Goal: Transaction & Acquisition: Purchase product/service

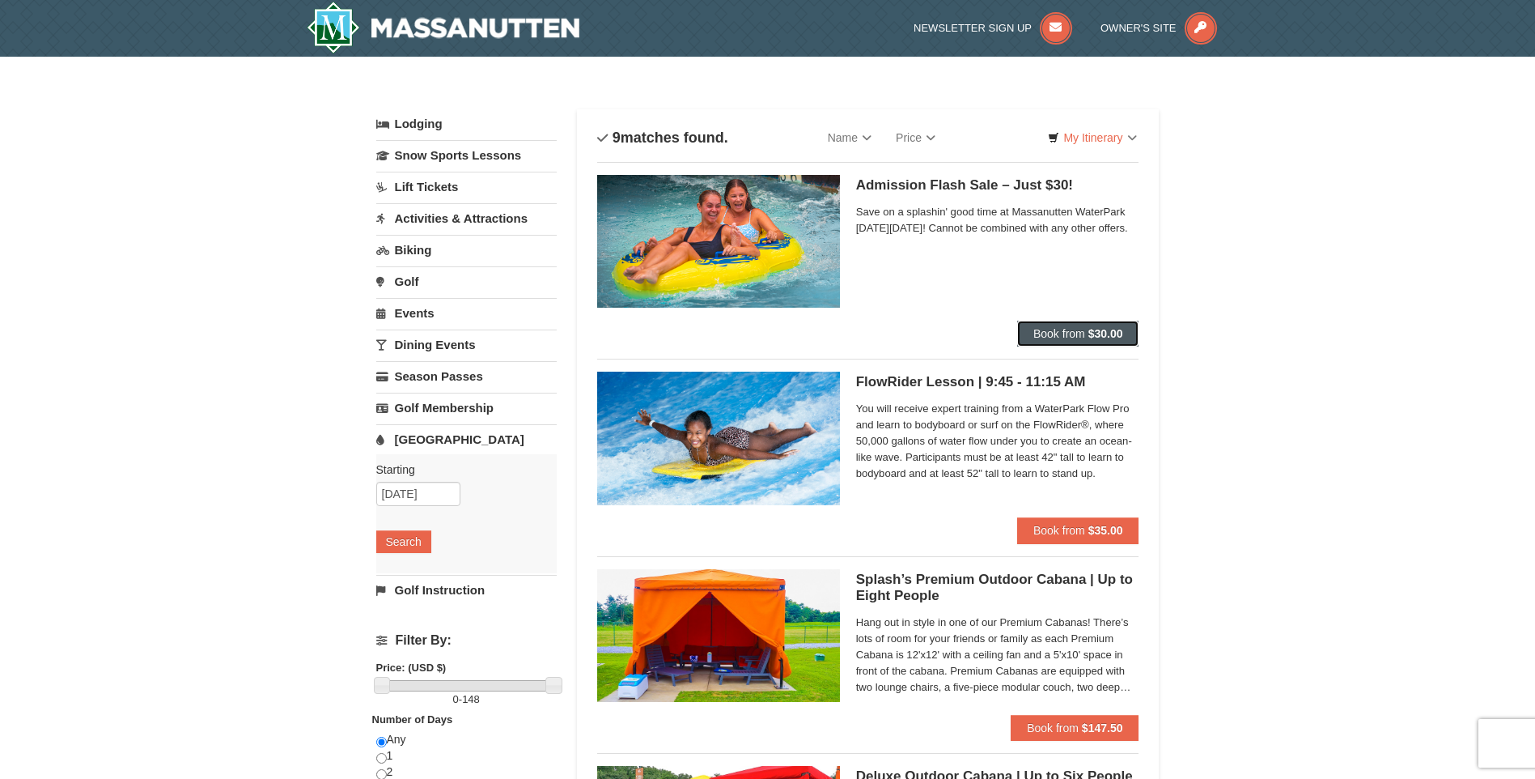
click at [1101, 333] on strong "$30.00" at bounding box center [1105, 333] width 35 height 13
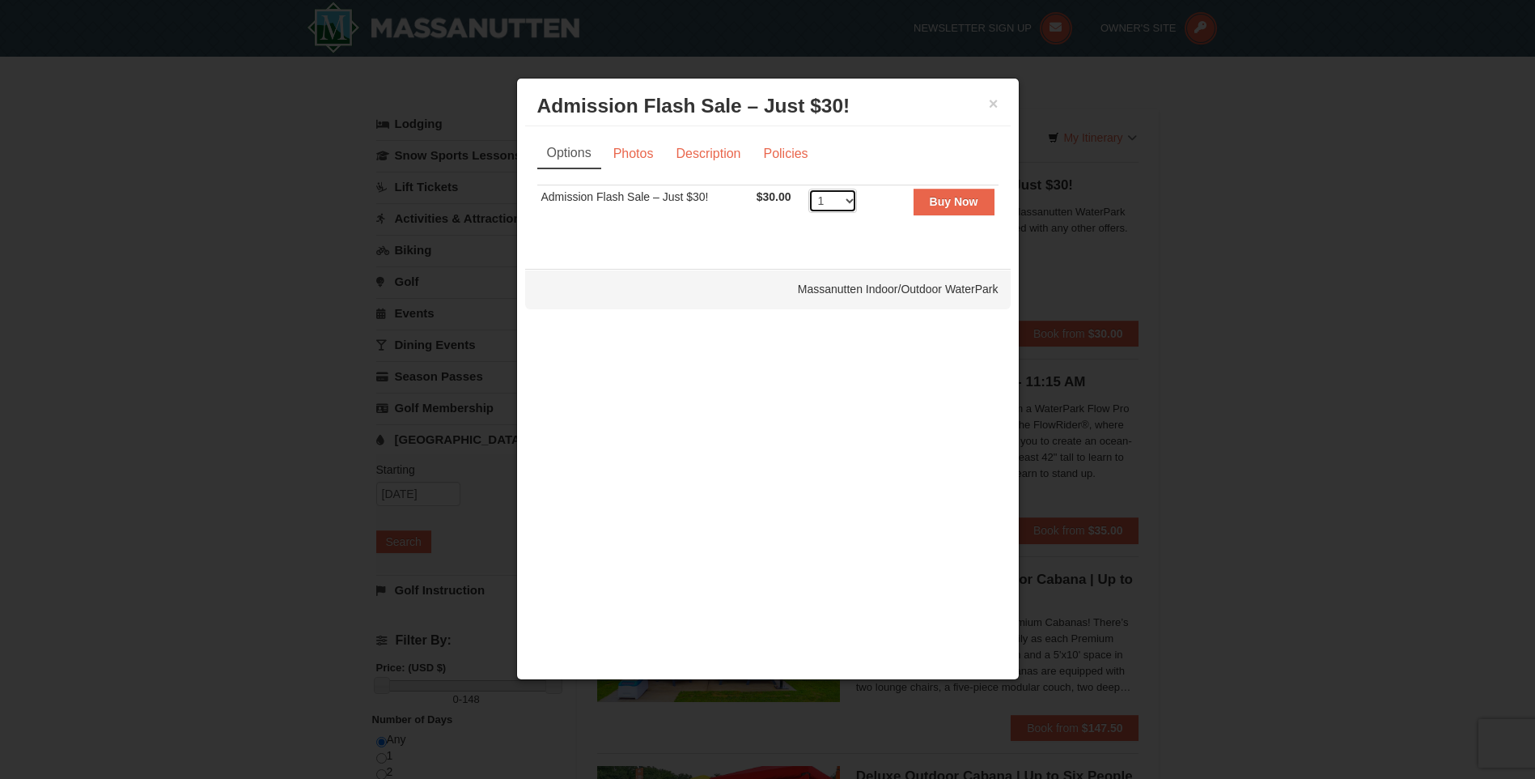
click at [851, 200] on select "1 2 3 4 5 6 7 8 9 10 11 12 13 14 15 16 17 18 19 20 21 22 23 24 25 26 27 28 29 3…" at bounding box center [832, 201] width 49 height 24
select select "4"
click at [808, 189] on select "1 2 3 4 5 6 7 8 9 10 11 12 13 14 15 16 17 18 19 20 21 22 23 24 25 26 27 28 29 3…" at bounding box center [832, 201] width 49 height 24
click at [969, 208] on strong "Buy Now" at bounding box center [954, 201] width 49 height 13
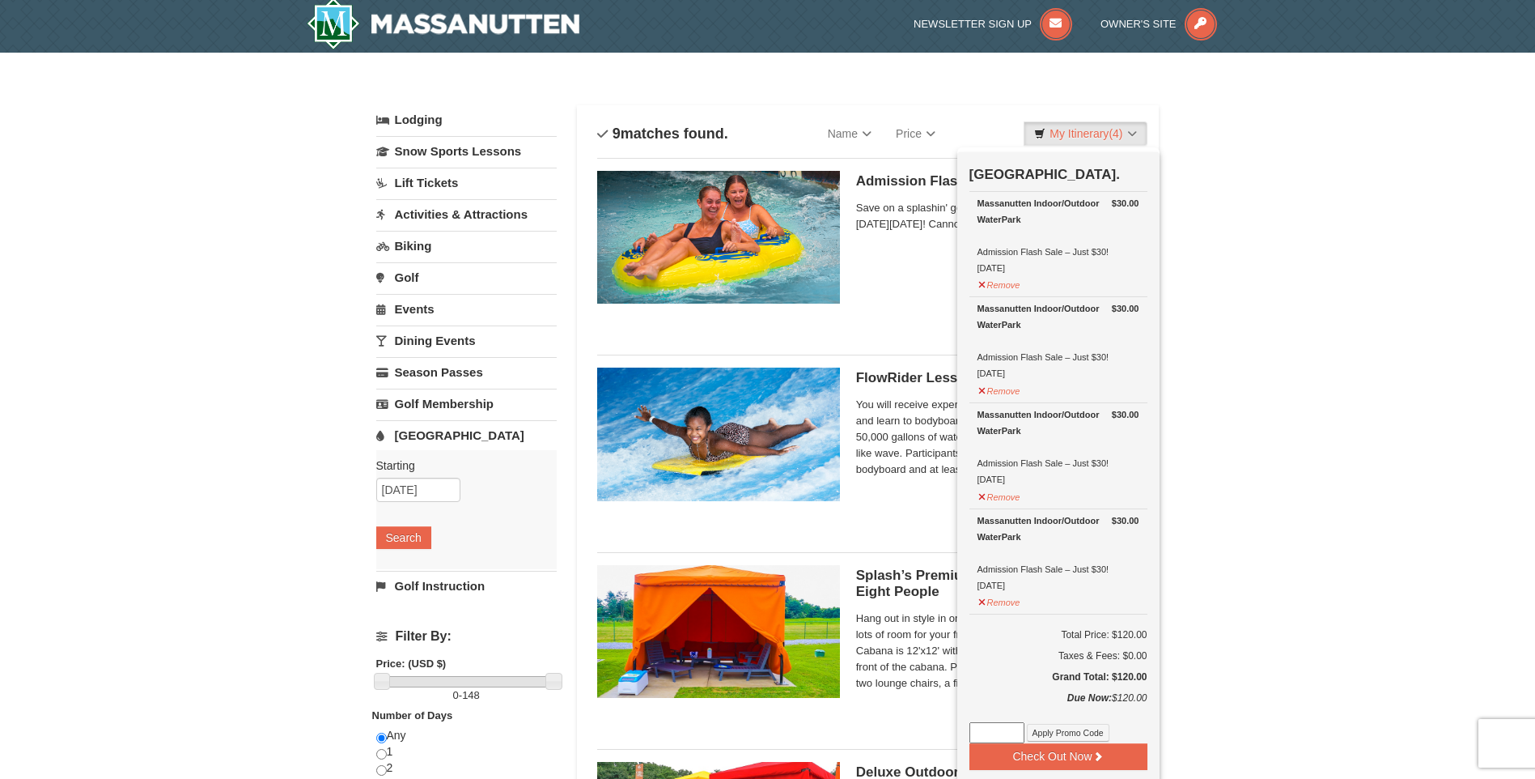
scroll to position [5, 0]
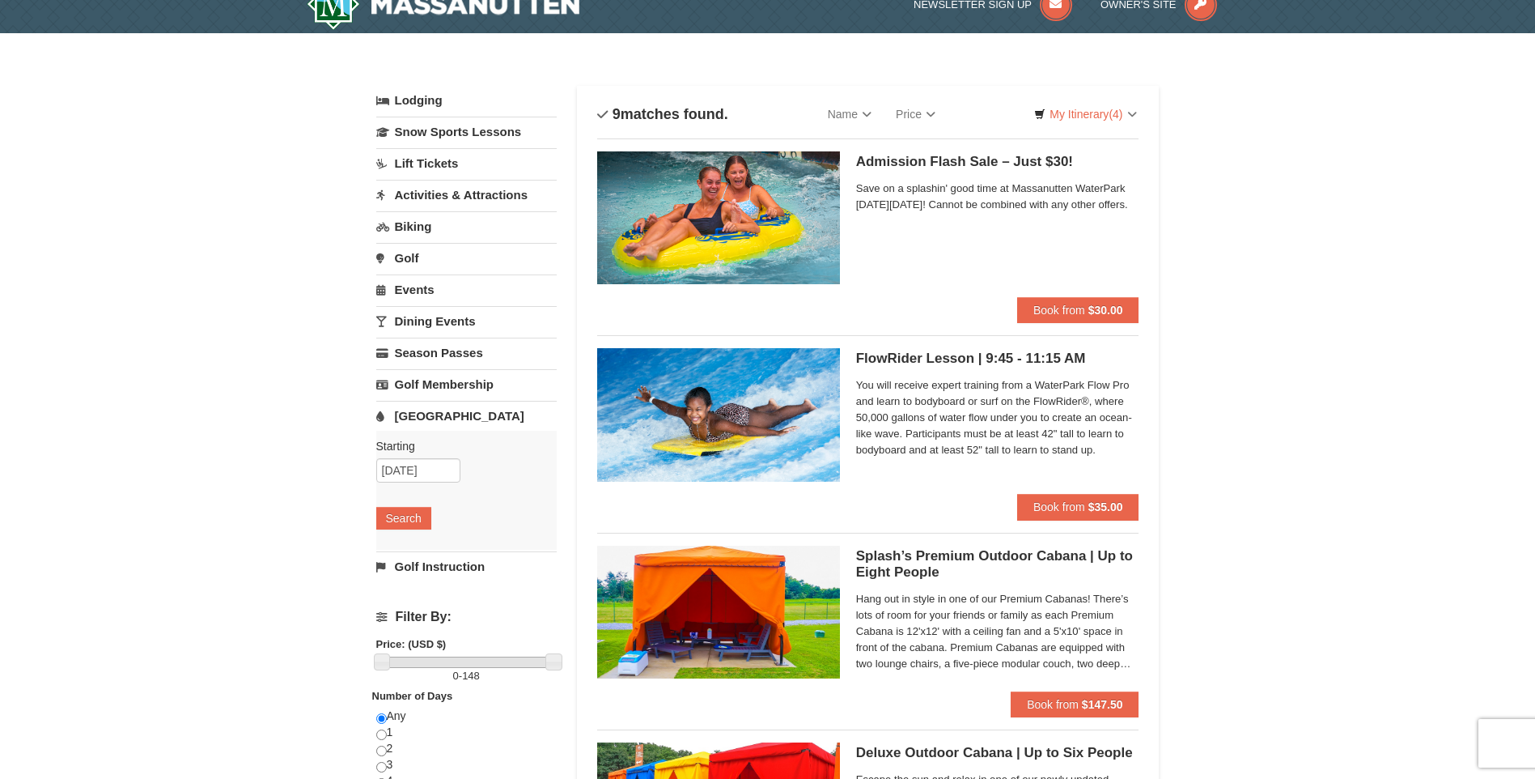
scroll to position [0, 0]
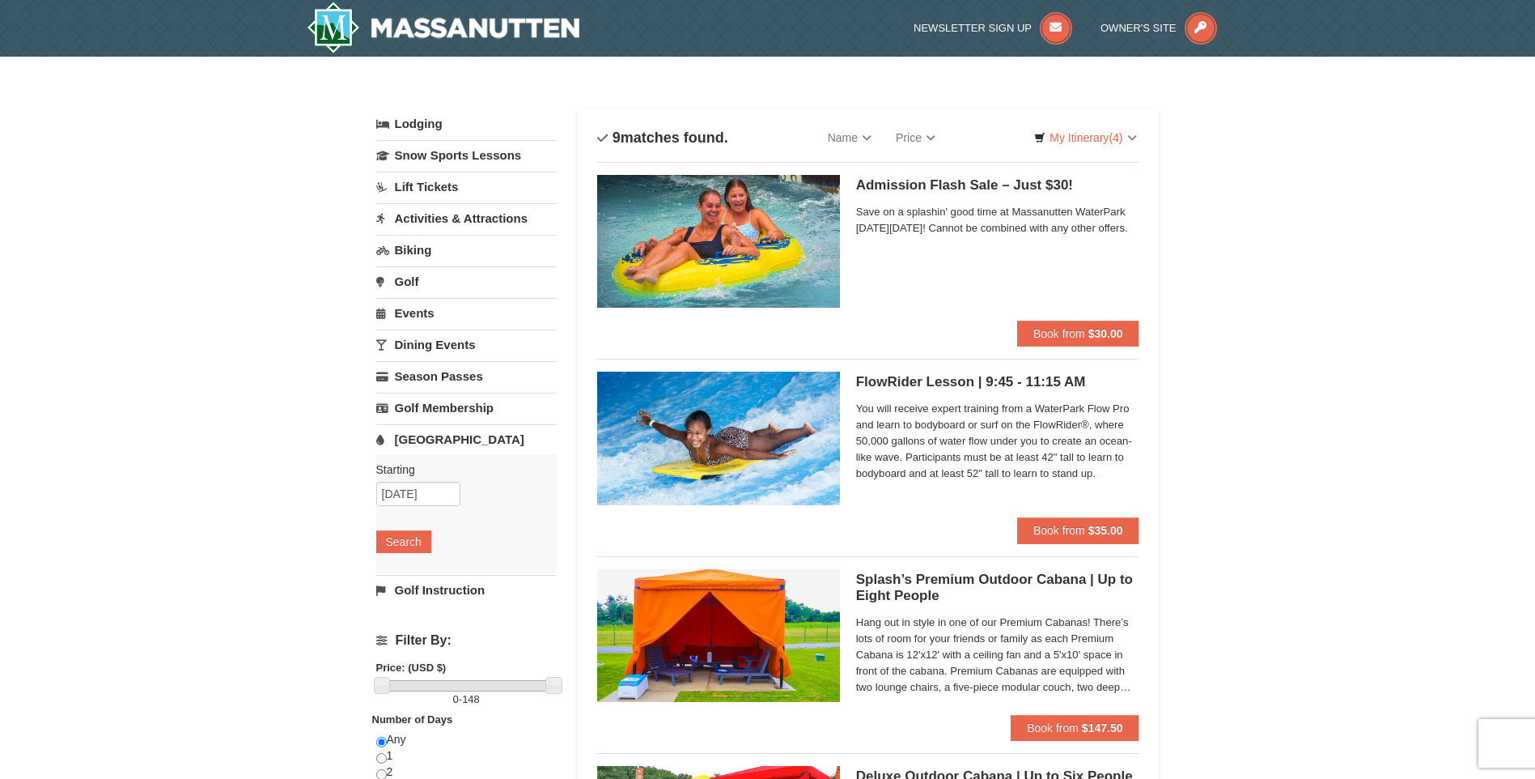
click at [915, 179] on h5 "Admission Flash Sale – Just $30! Massanutten Indoor/Outdoor WaterPark" at bounding box center [997, 185] width 283 height 16
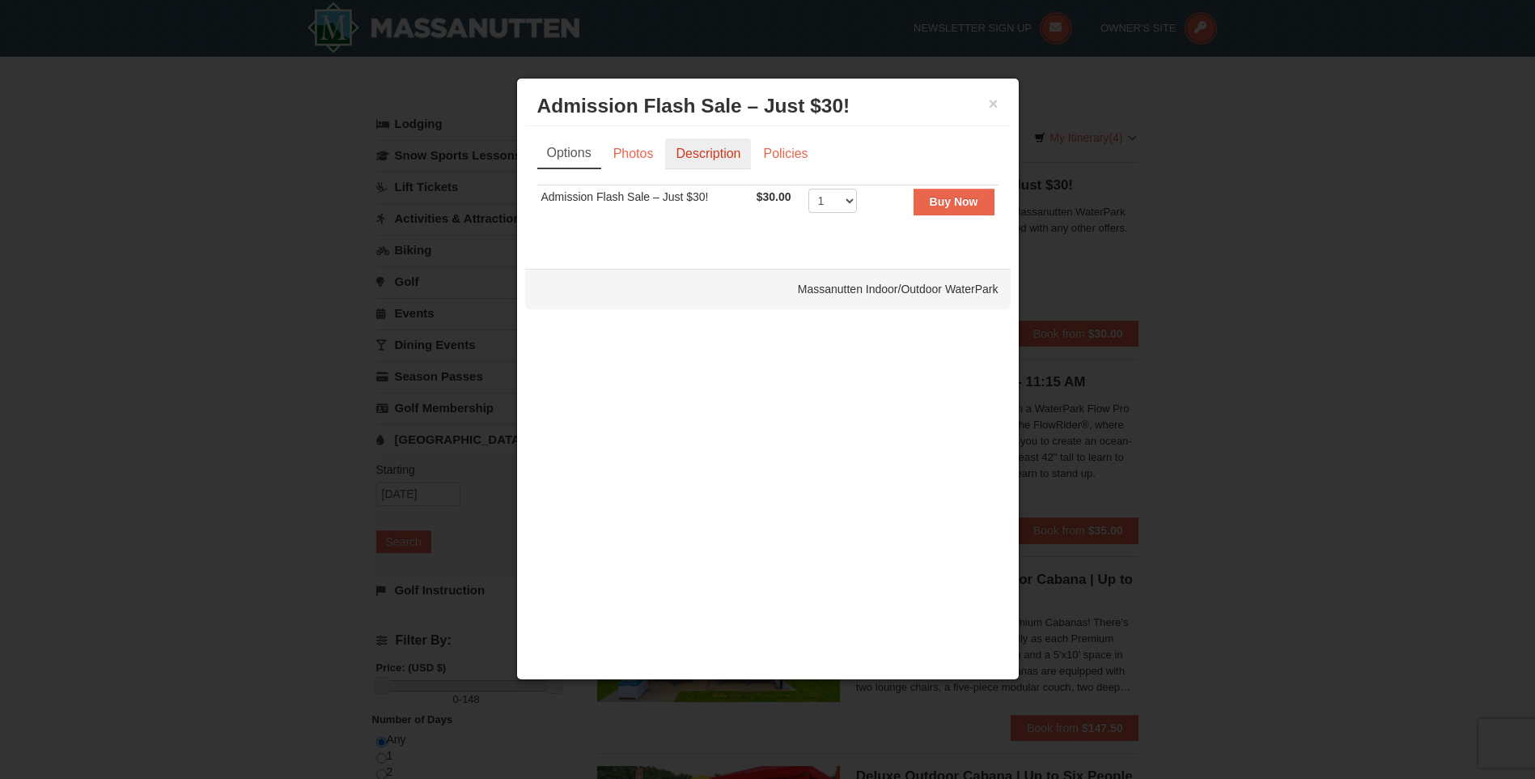
click at [691, 147] on link "Description" at bounding box center [708, 153] width 86 height 31
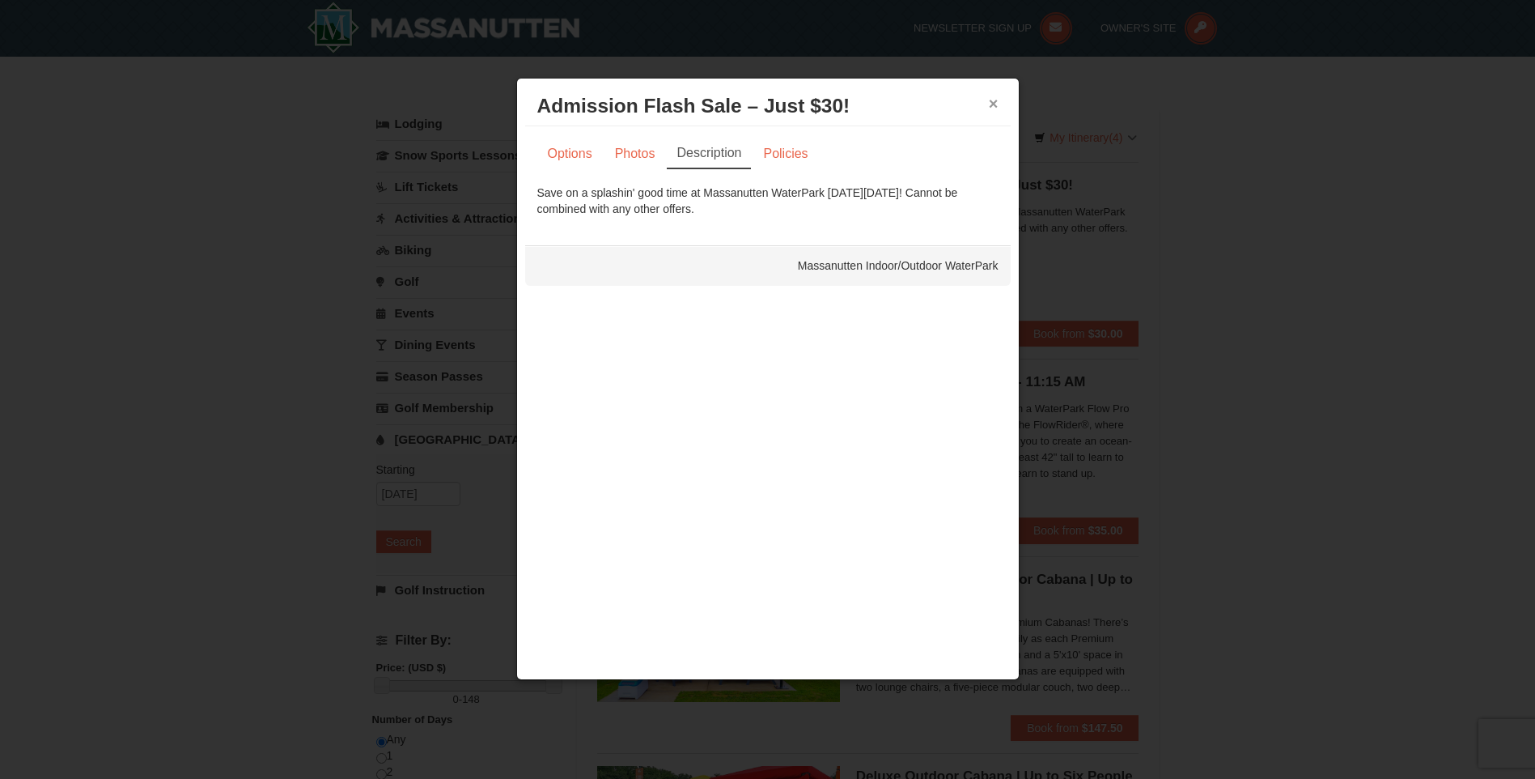
click at [991, 105] on button "×" at bounding box center [994, 103] width 10 height 16
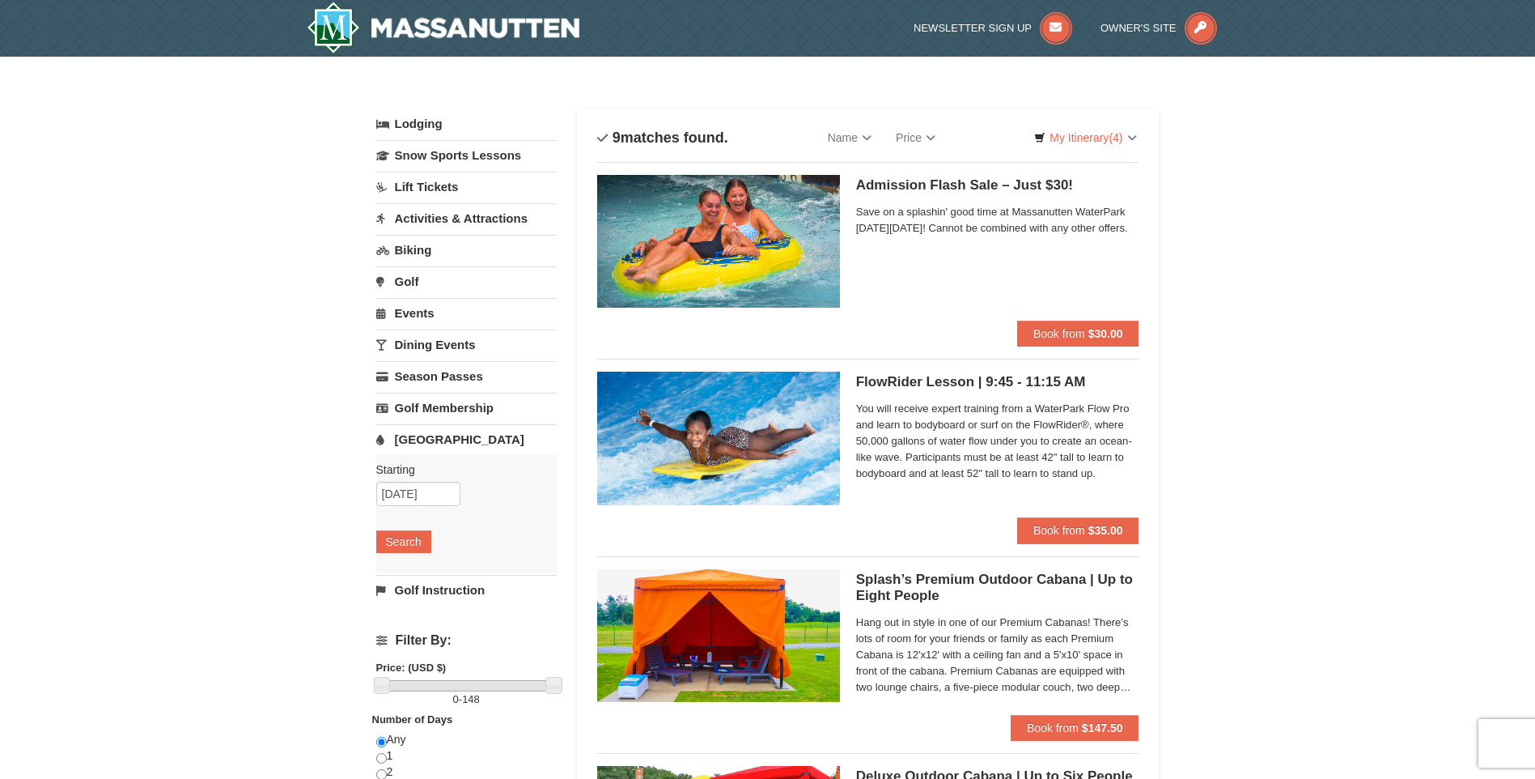
click at [454, 210] on link "Activities & Attractions" at bounding box center [466, 218] width 180 height 30
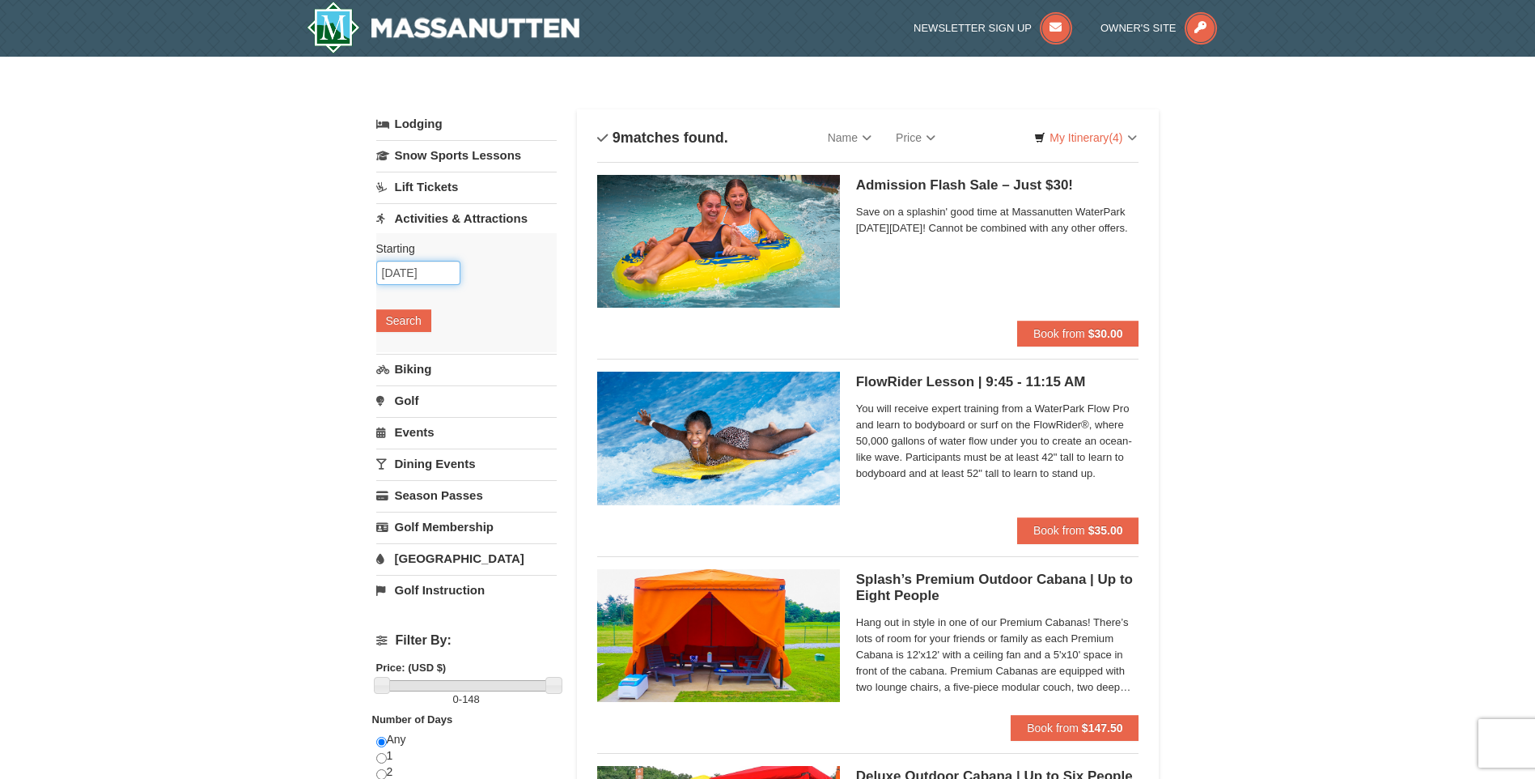
click at [438, 272] on input "[DATE]" at bounding box center [418, 273] width 84 height 24
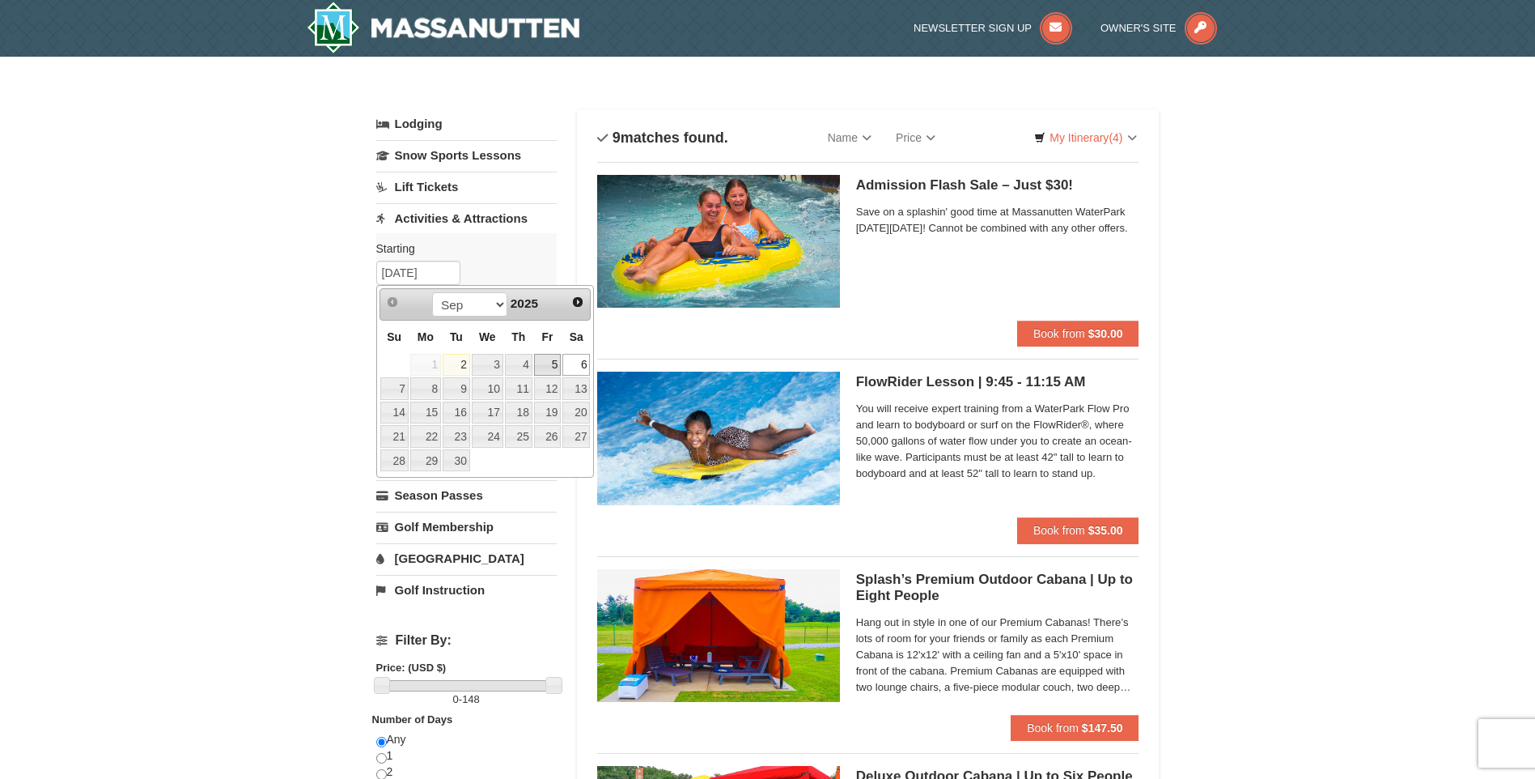
click at [555, 363] on link "5" at bounding box center [548, 365] width 28 height 23
type input "[DATE]"
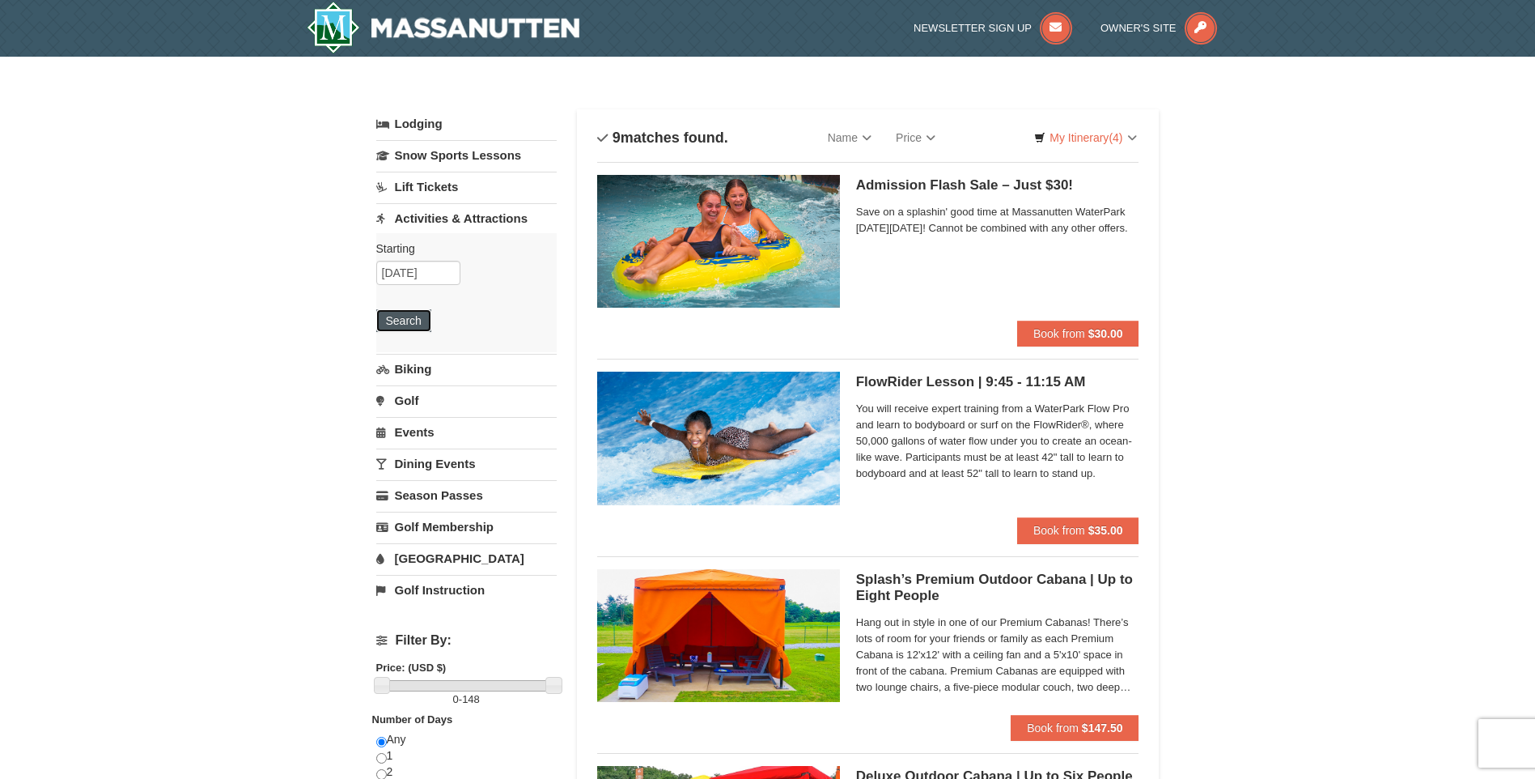
click at [398, 325] on button "Search" at bounding box center [403, 320] width 55 height 23
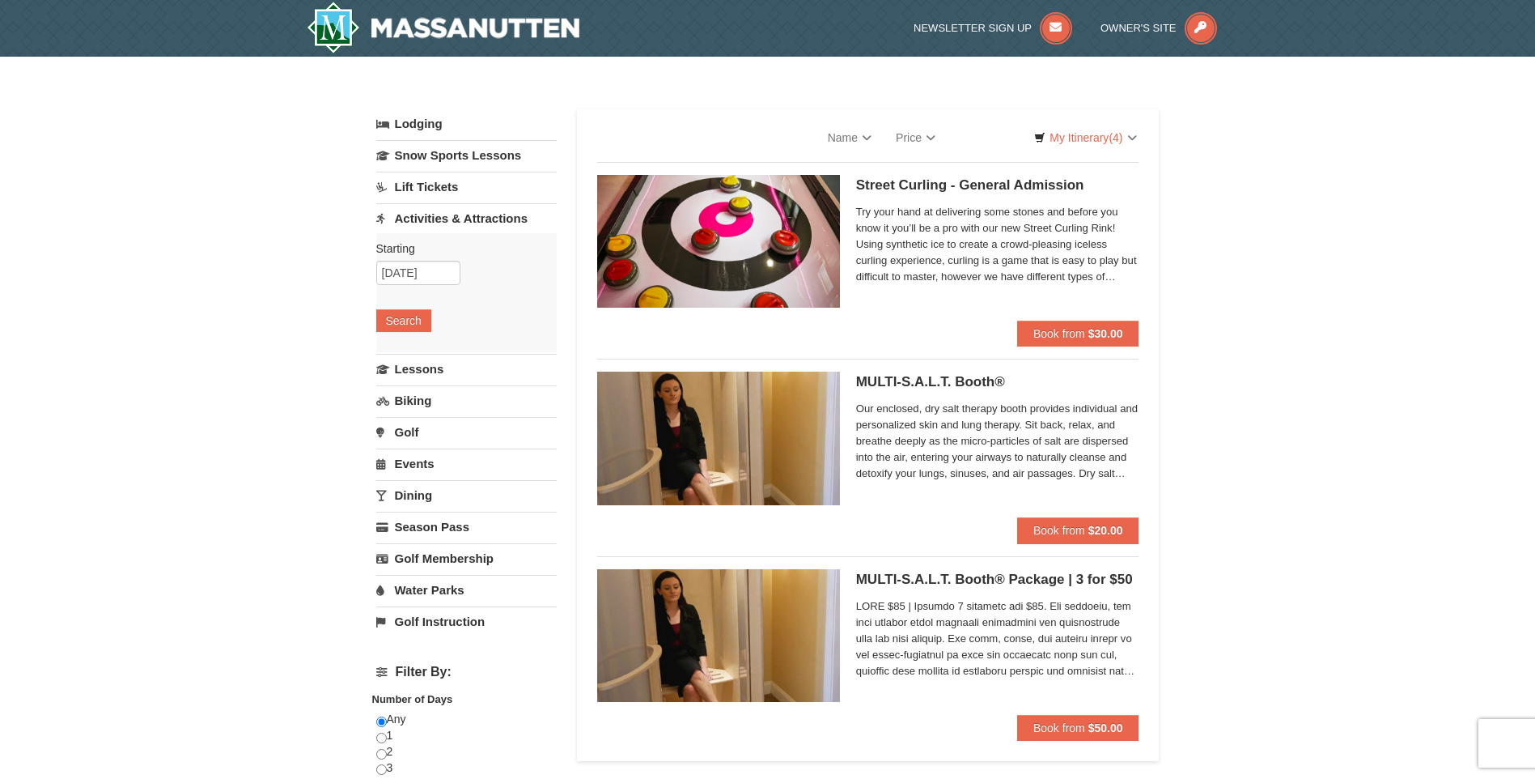
select select "9"
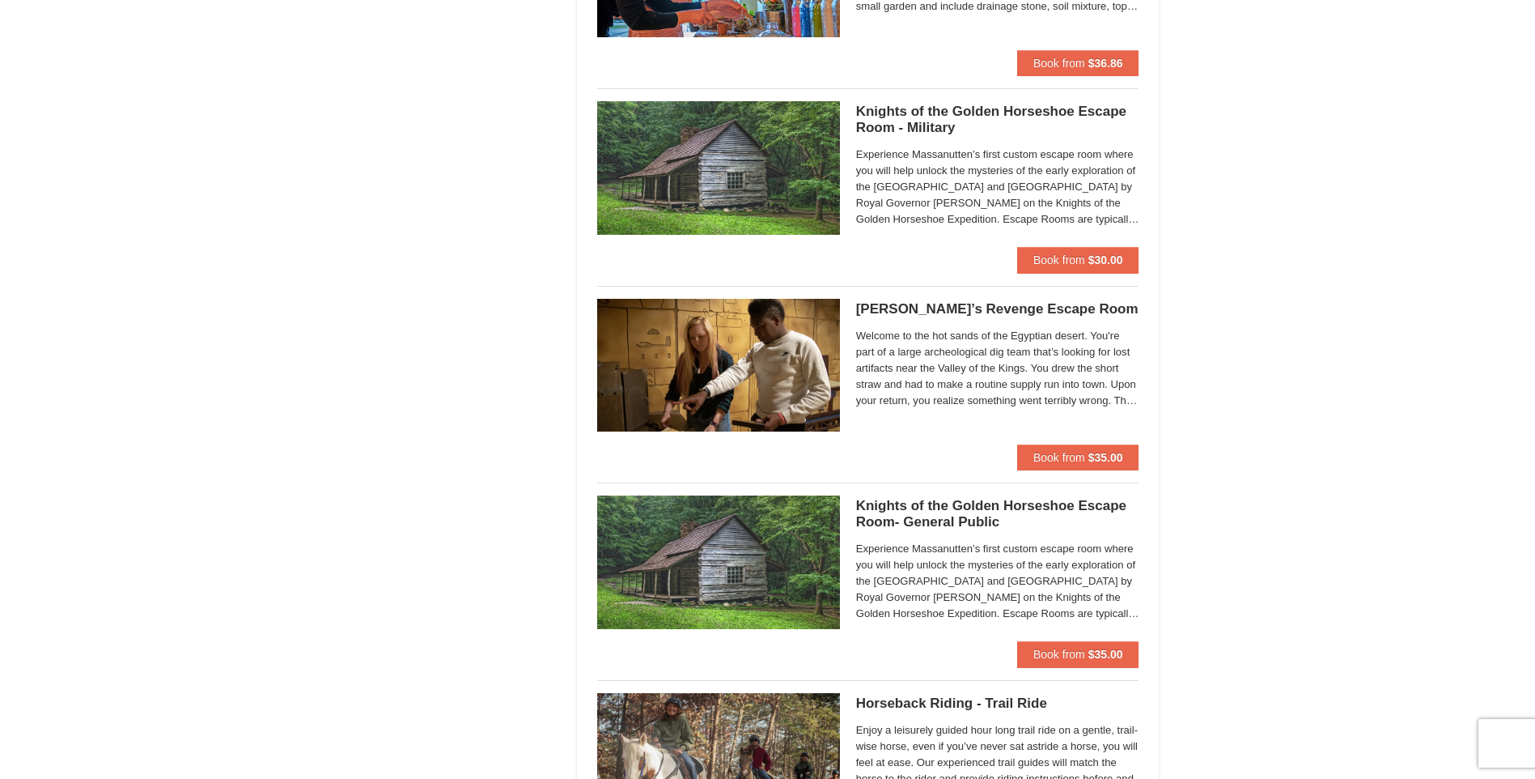
scroll to position [1295, 0]
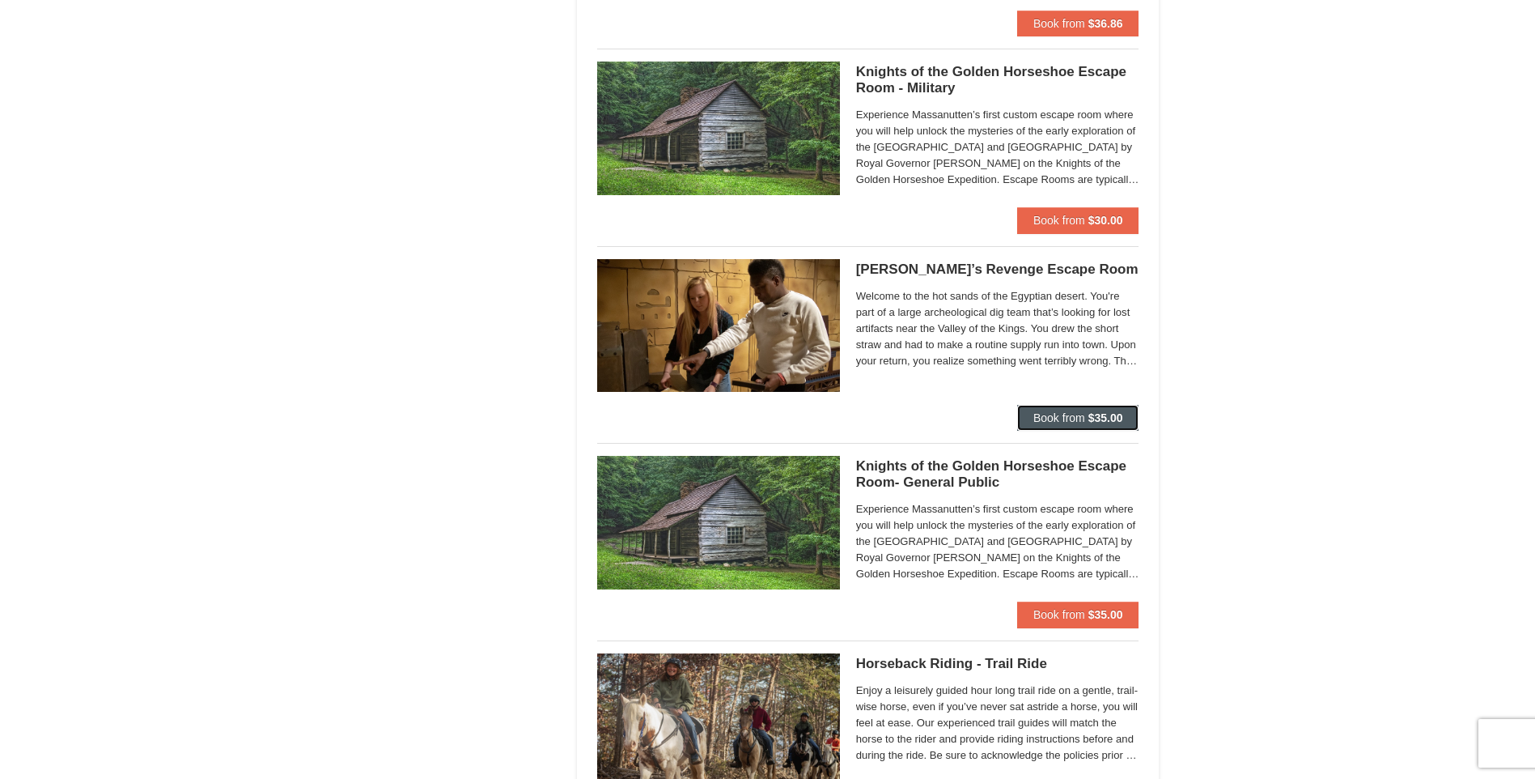
click at [1066, 424] on button "Book from $35.00" at bounding box center [1078, 418] width 122 height 26
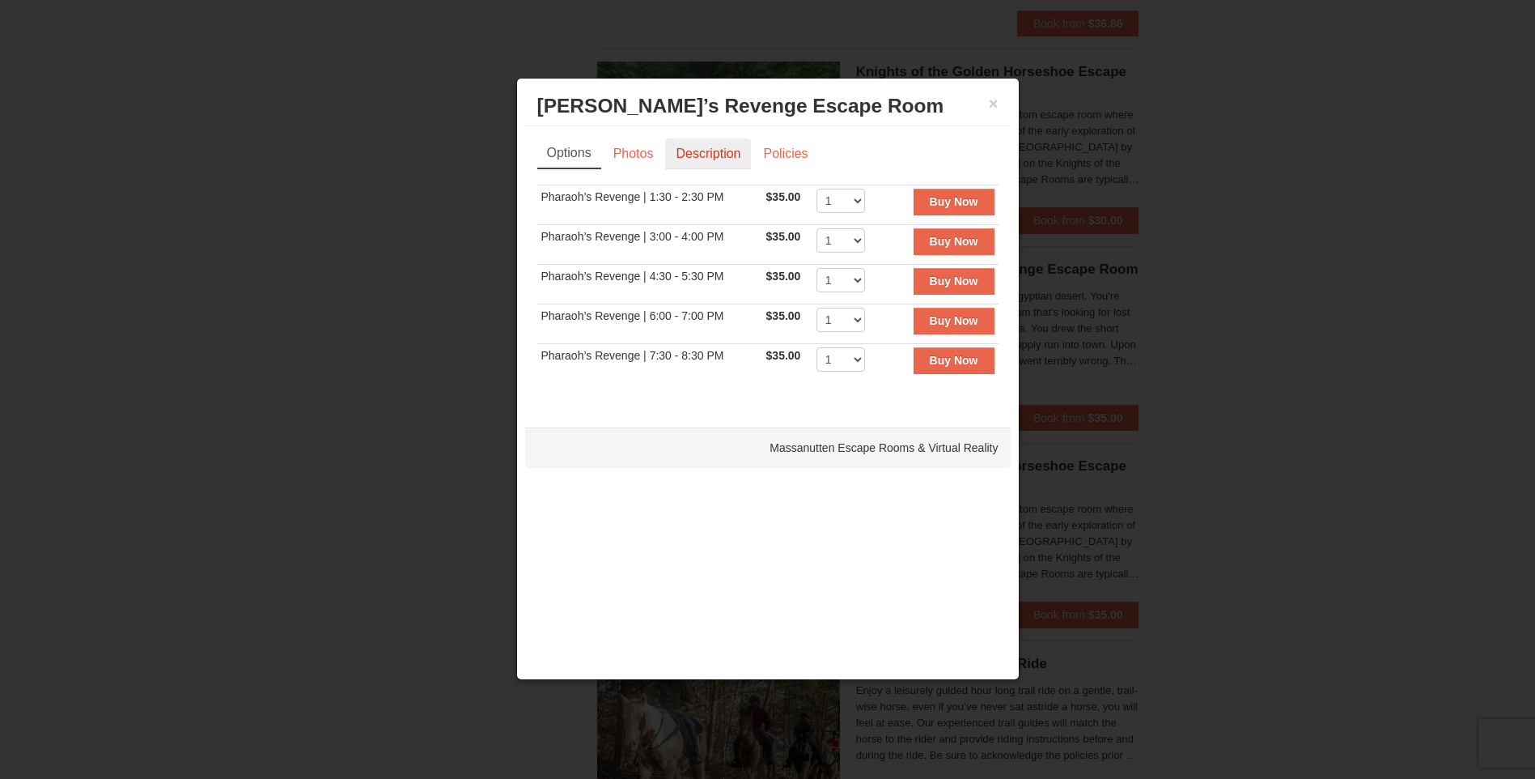
click at [709, 141] on link "Description" at bounding box center [708, 153] width 86 height 31
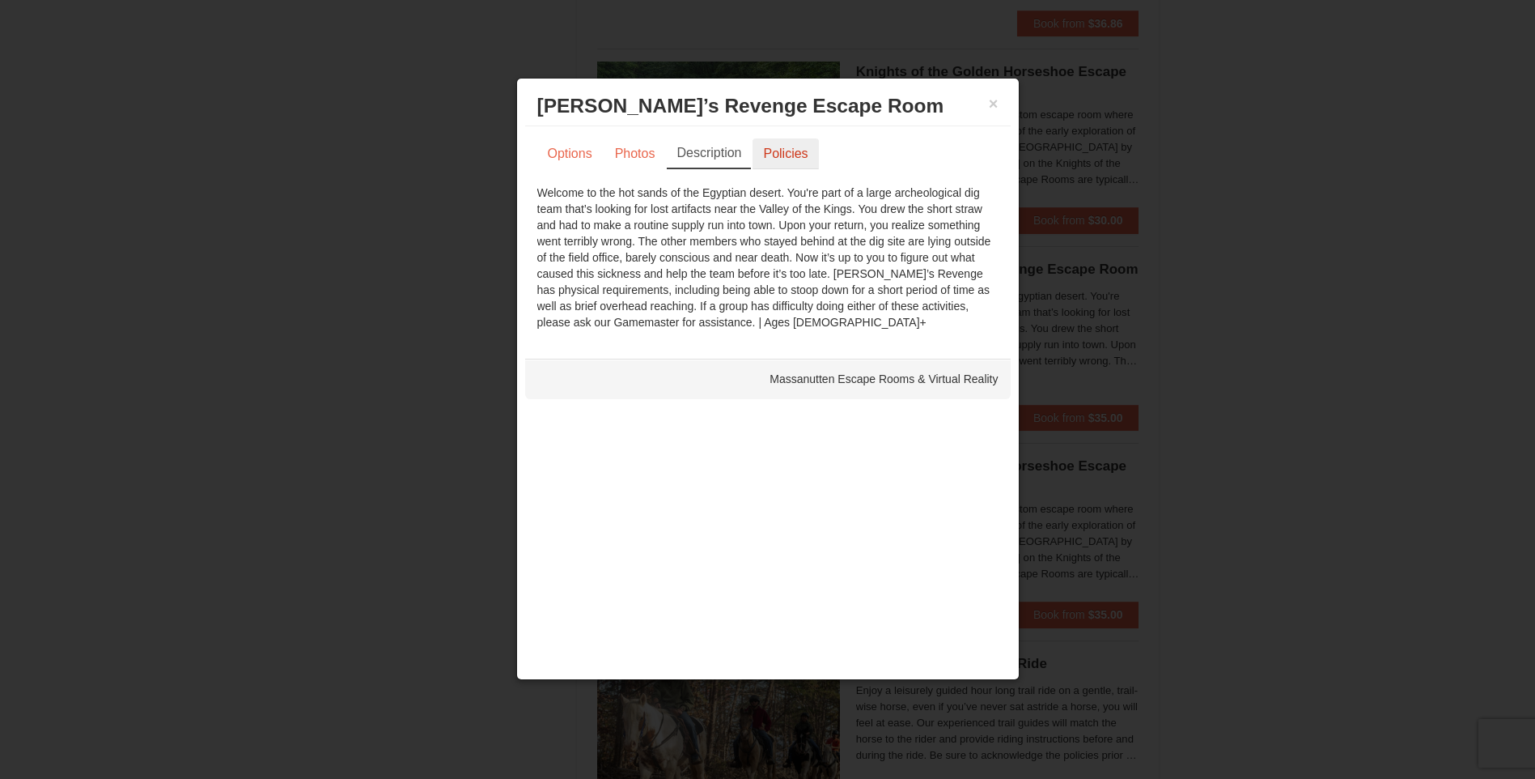
click at [774, 149] on link "Policies" at bounding box center [786, 153] width 66 height 31
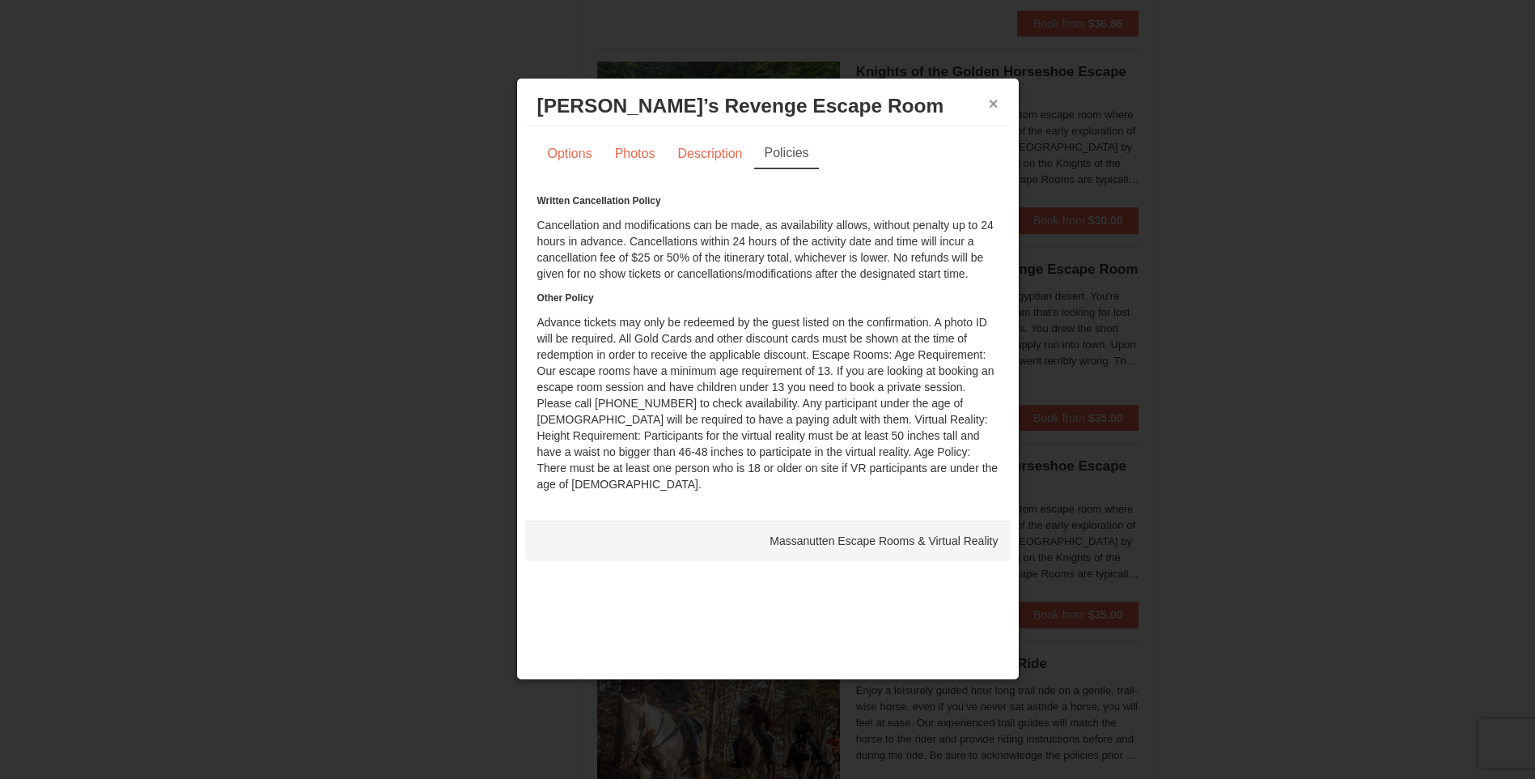
click at [991, 104] on button "×" at bounding box center [994, 103] width 10 height 16
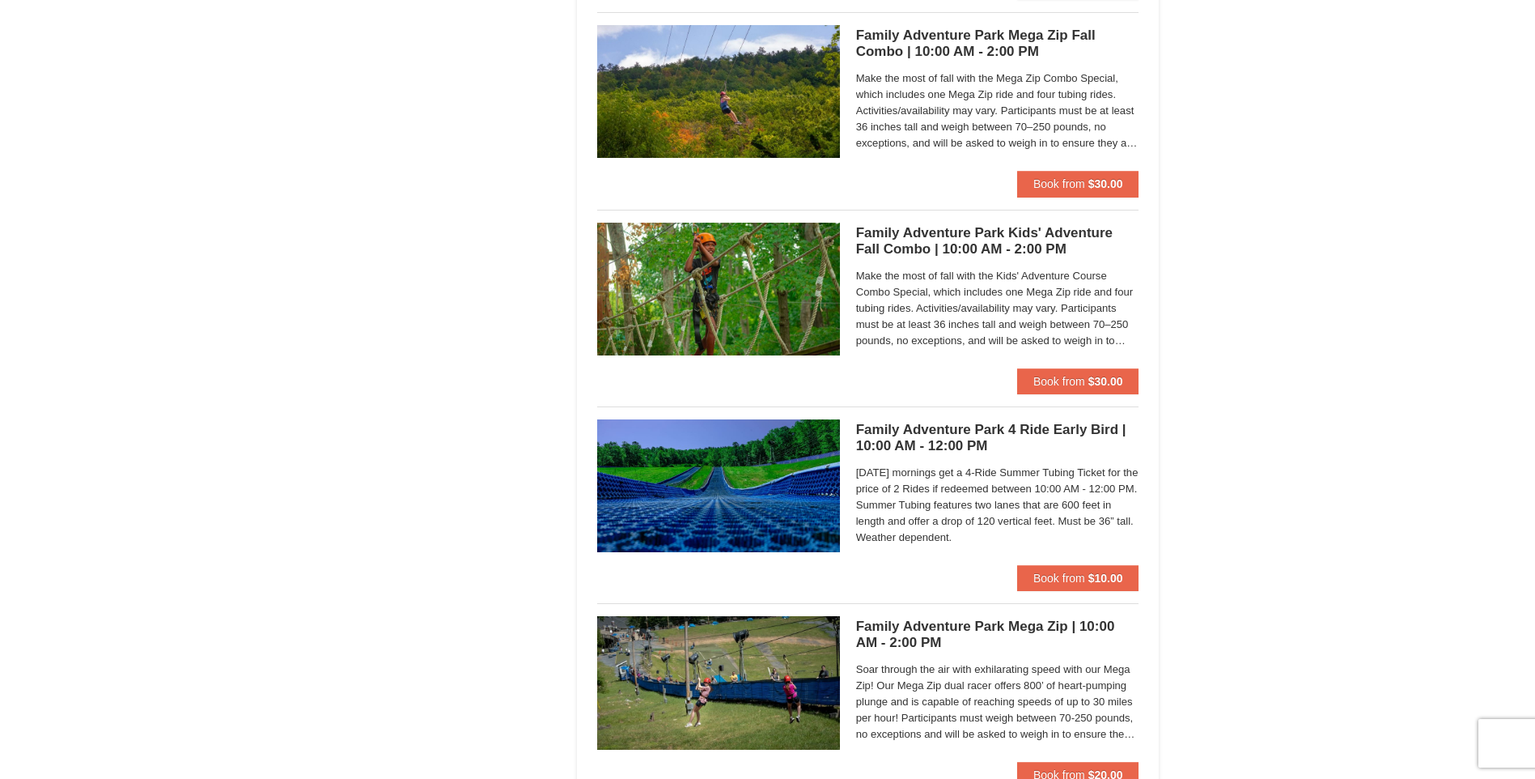
scroll to position [3237, 0]
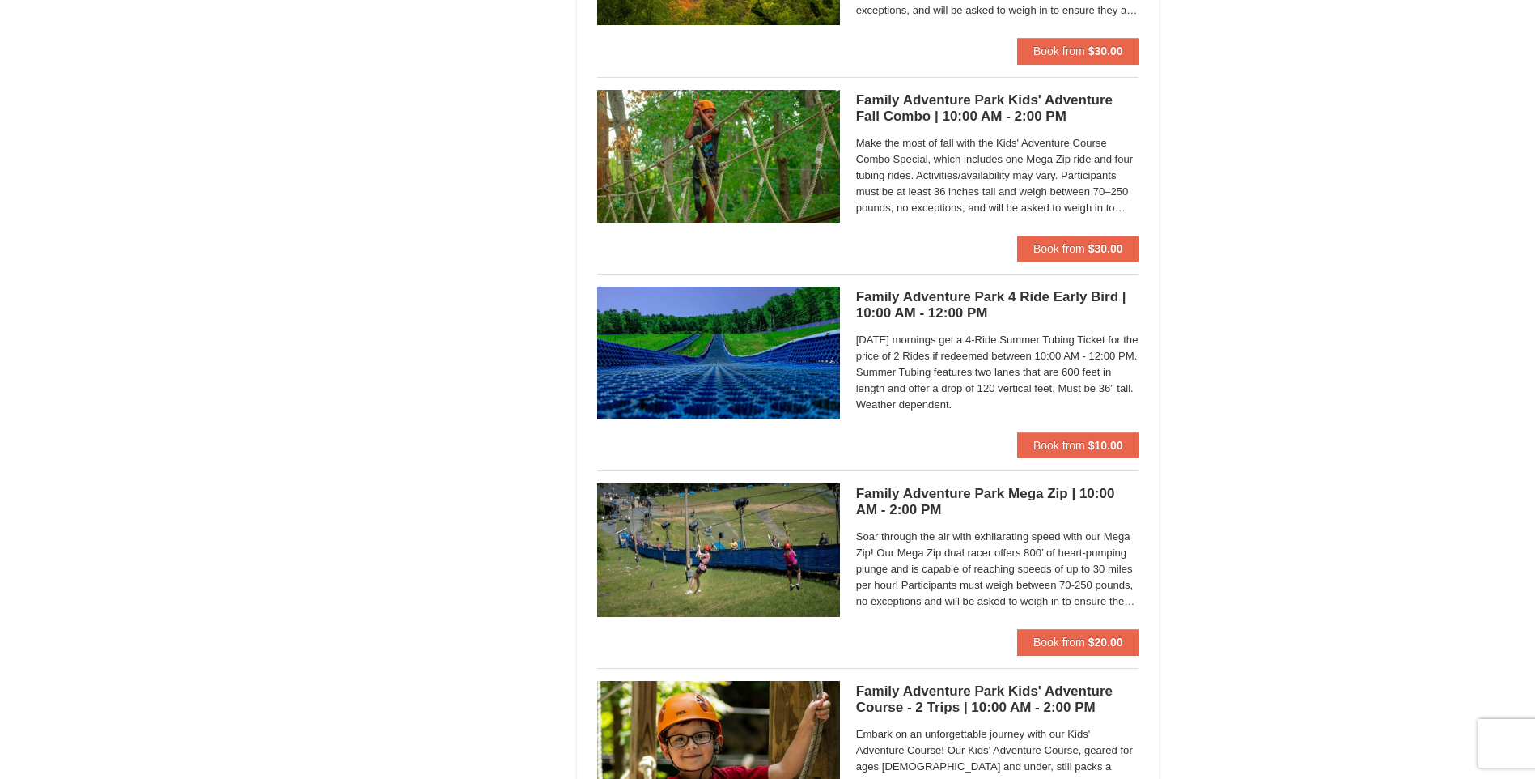
click at [1003, 294] on h5 "Family Adventure Park 4 Ride Early Bird | 10:00 AM - 12:00 PM Massanutten Famil…" at bounding box center [997, 305] width 283 height 32
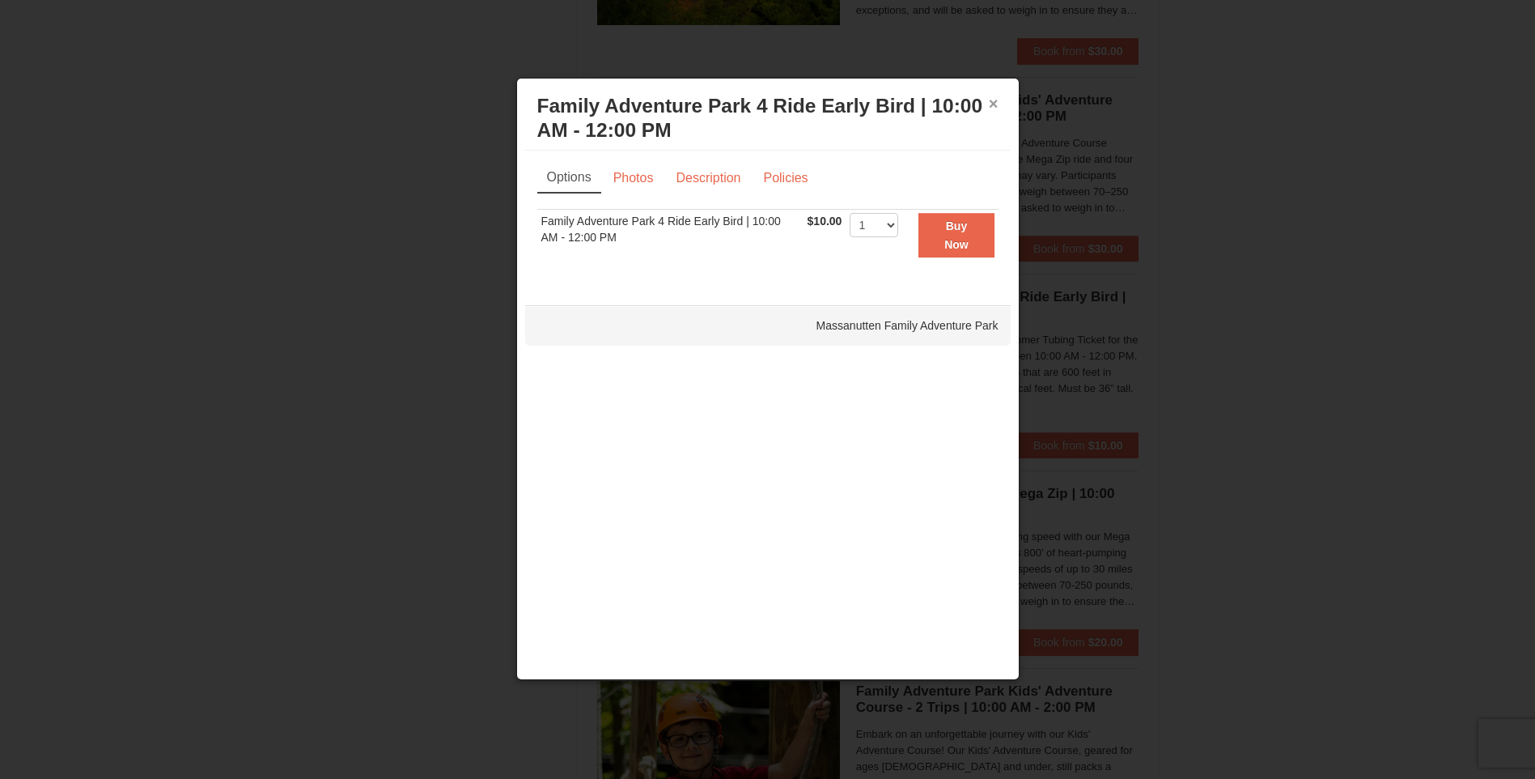
click at [995, 102] on button "×" at bounding box center [994, 103] width 10 height 16
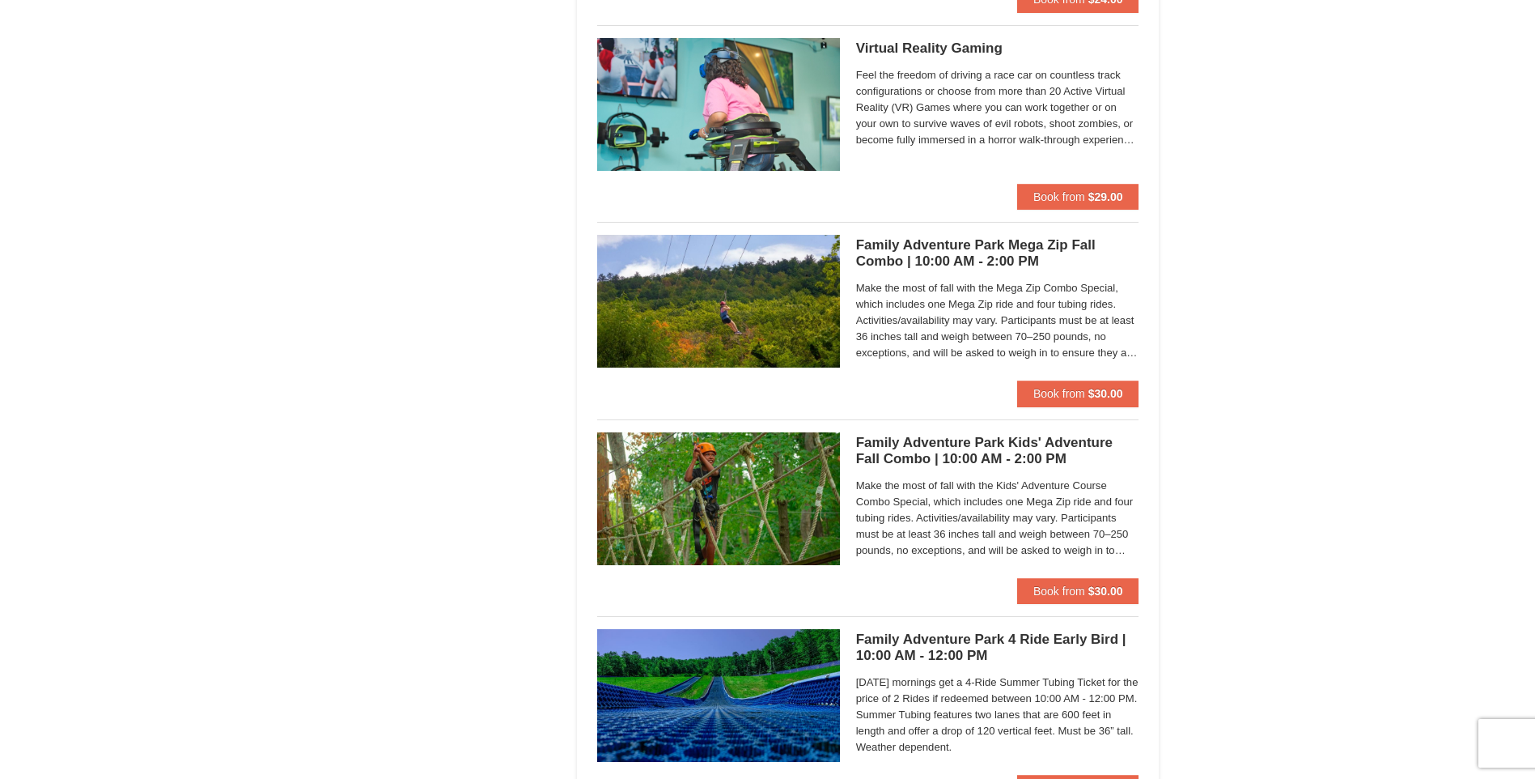
scroll to position [2994, 0]
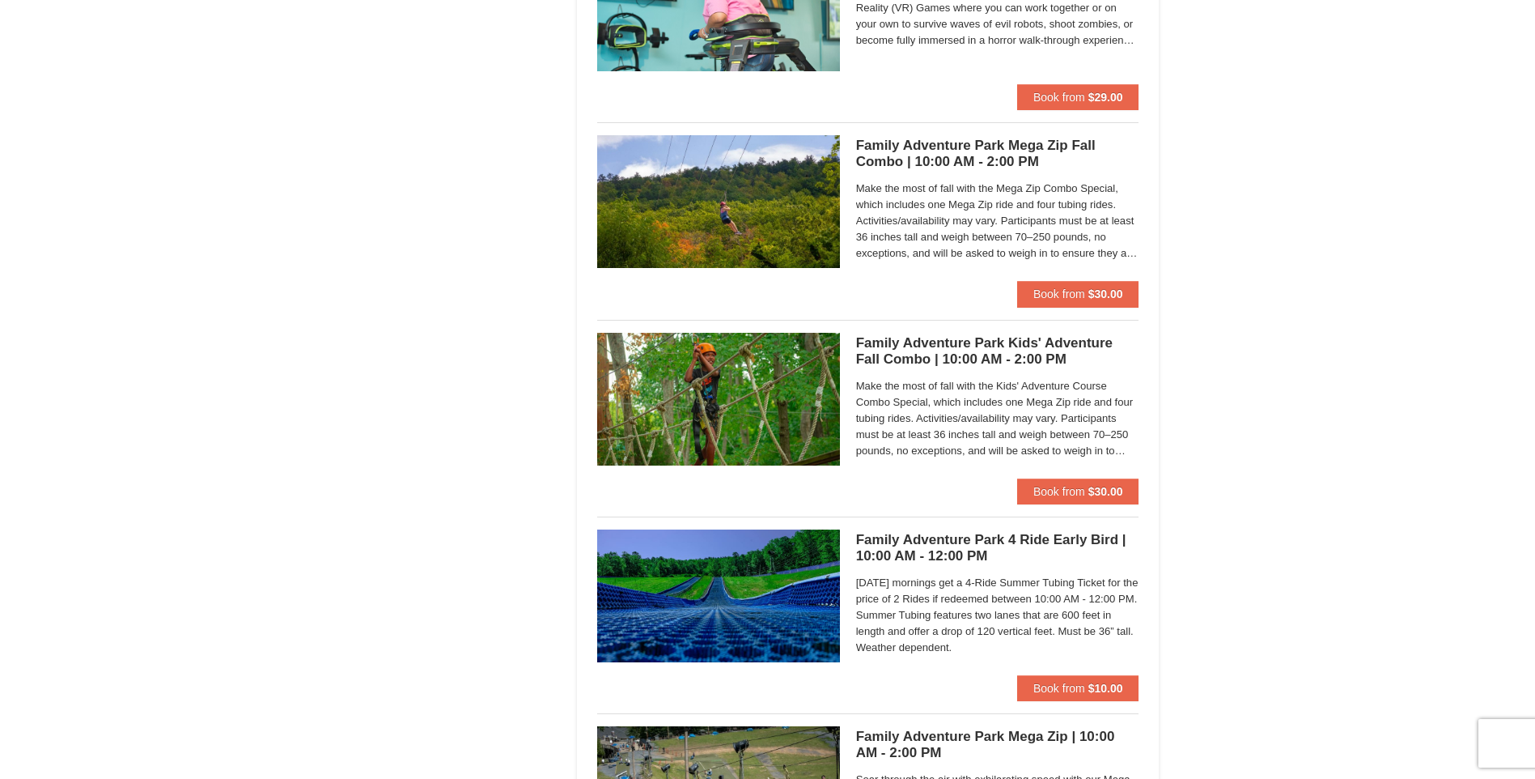
click at [935, 544] on h5 "Family Adventure Park 4 Ride Early Bird | 10:00 AM - 12:00 PM Massanutten Famil…" at bounding box center [997, 548] width 283 height 32
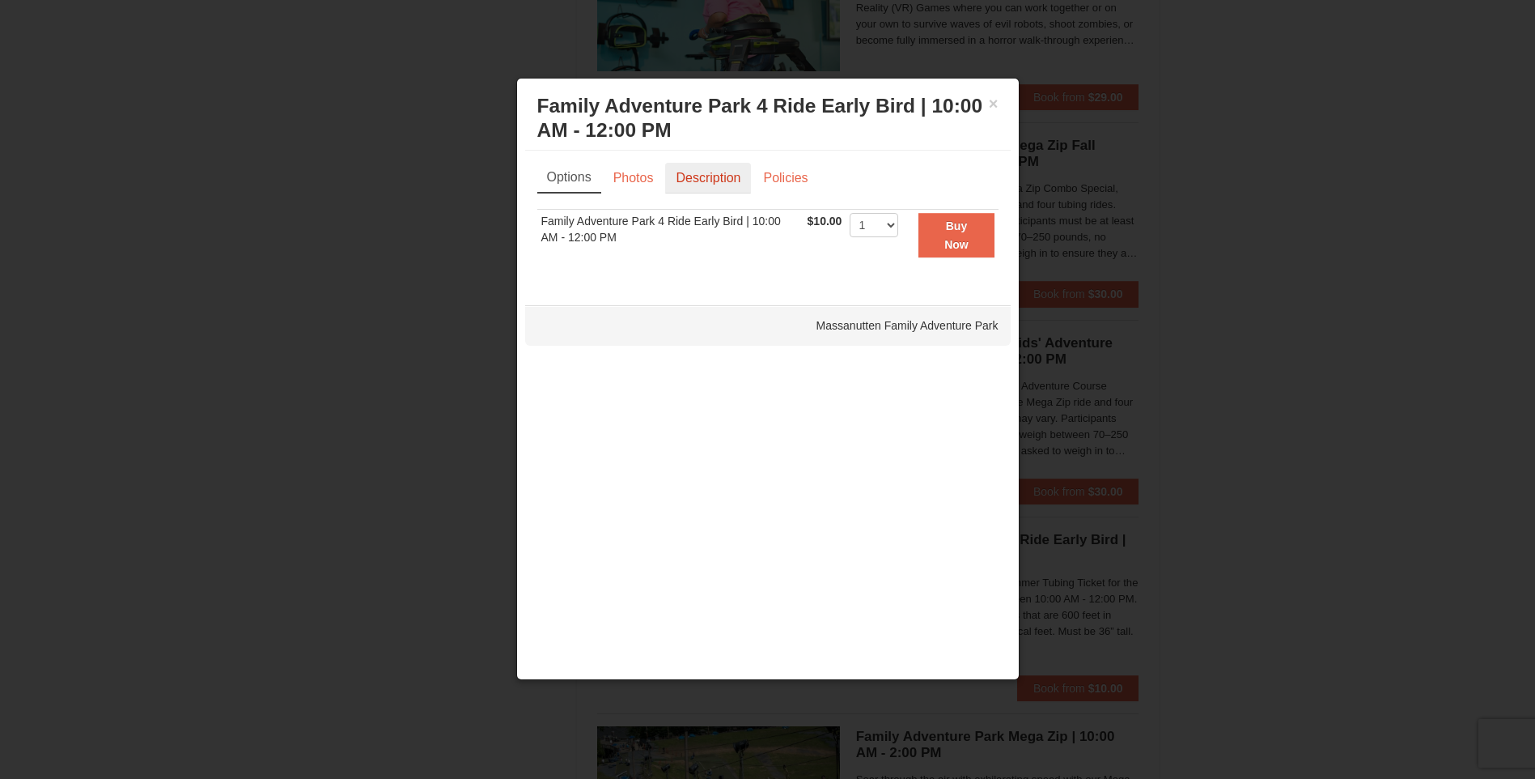
click at [678, 190] on link "Description" at bounding box center [708, 178] width 86 height 31
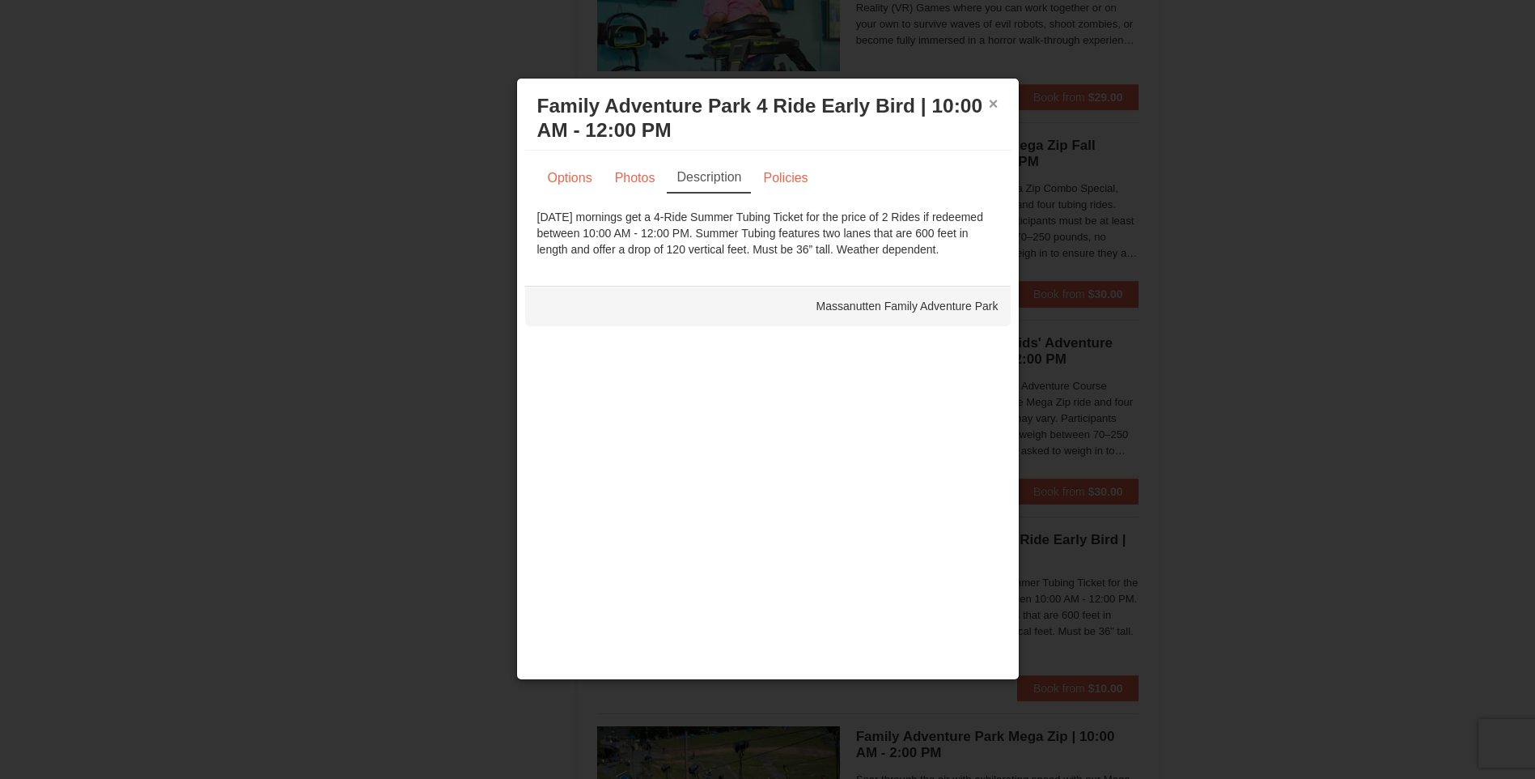
click at [992, 105] on button "×" at bounding box center [994, 103] width 10 height 16
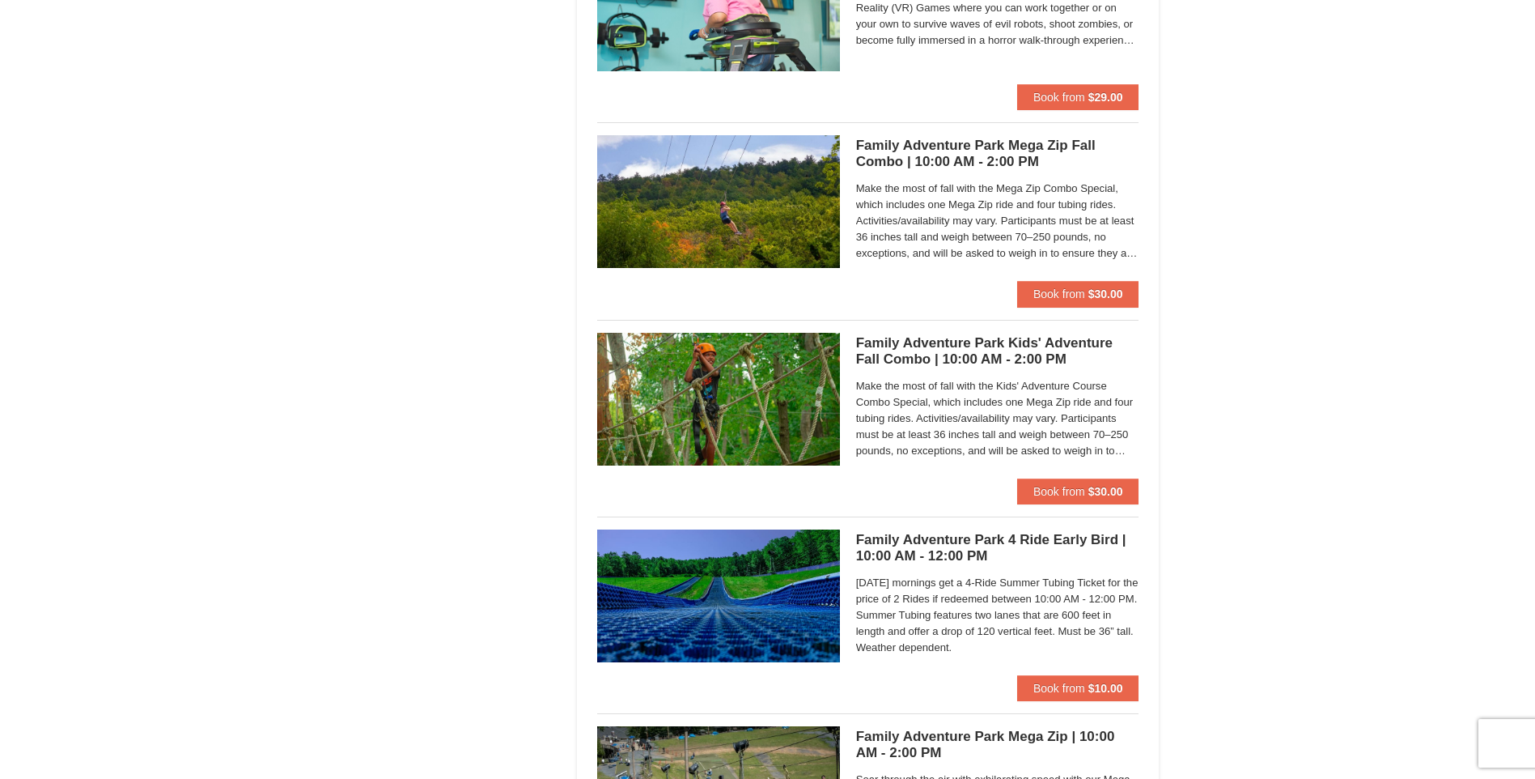
click at [919, 367] on h5 "Family Adventure Park Kids' Adventure Fall Combo | 10:00 AM - 2:00 PM Massanutt…" at bounding box center [997, 351] width 283 height 32
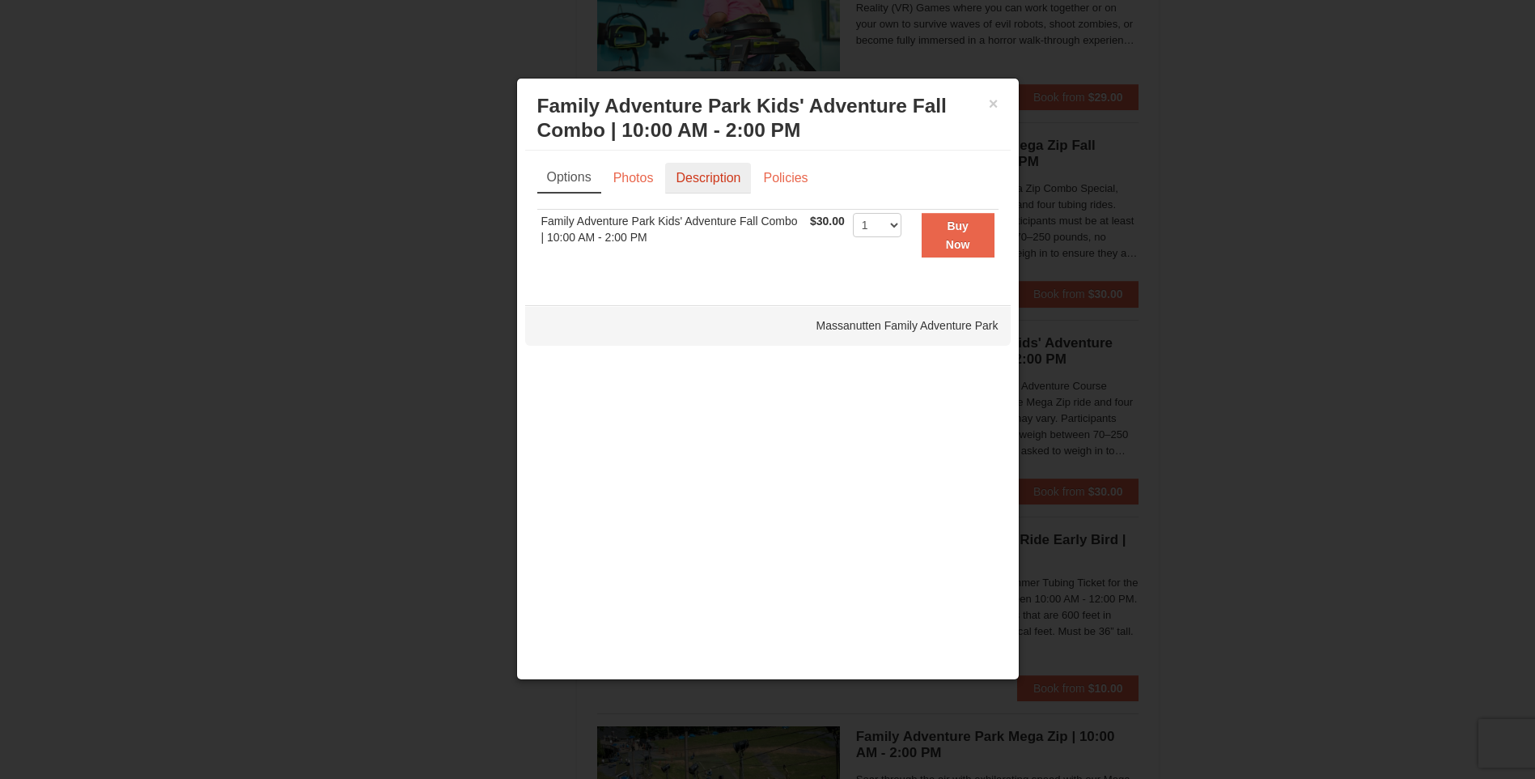
click at [708, 176] on link "Description" at bounding box center [708, 178] width 86 height 31
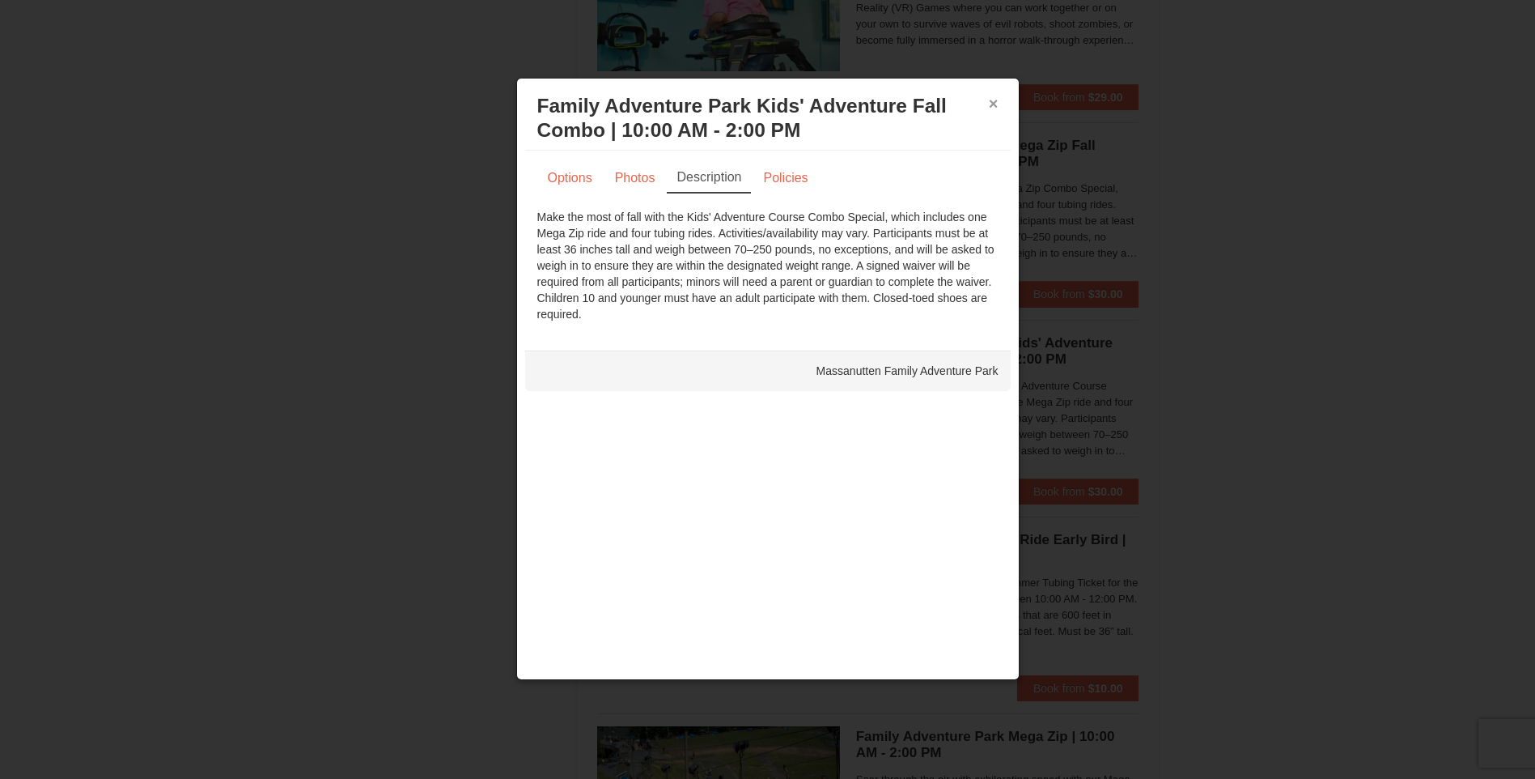
click at [991, 100] on button "×" at bounding box center [994, 103] width 10 height 16
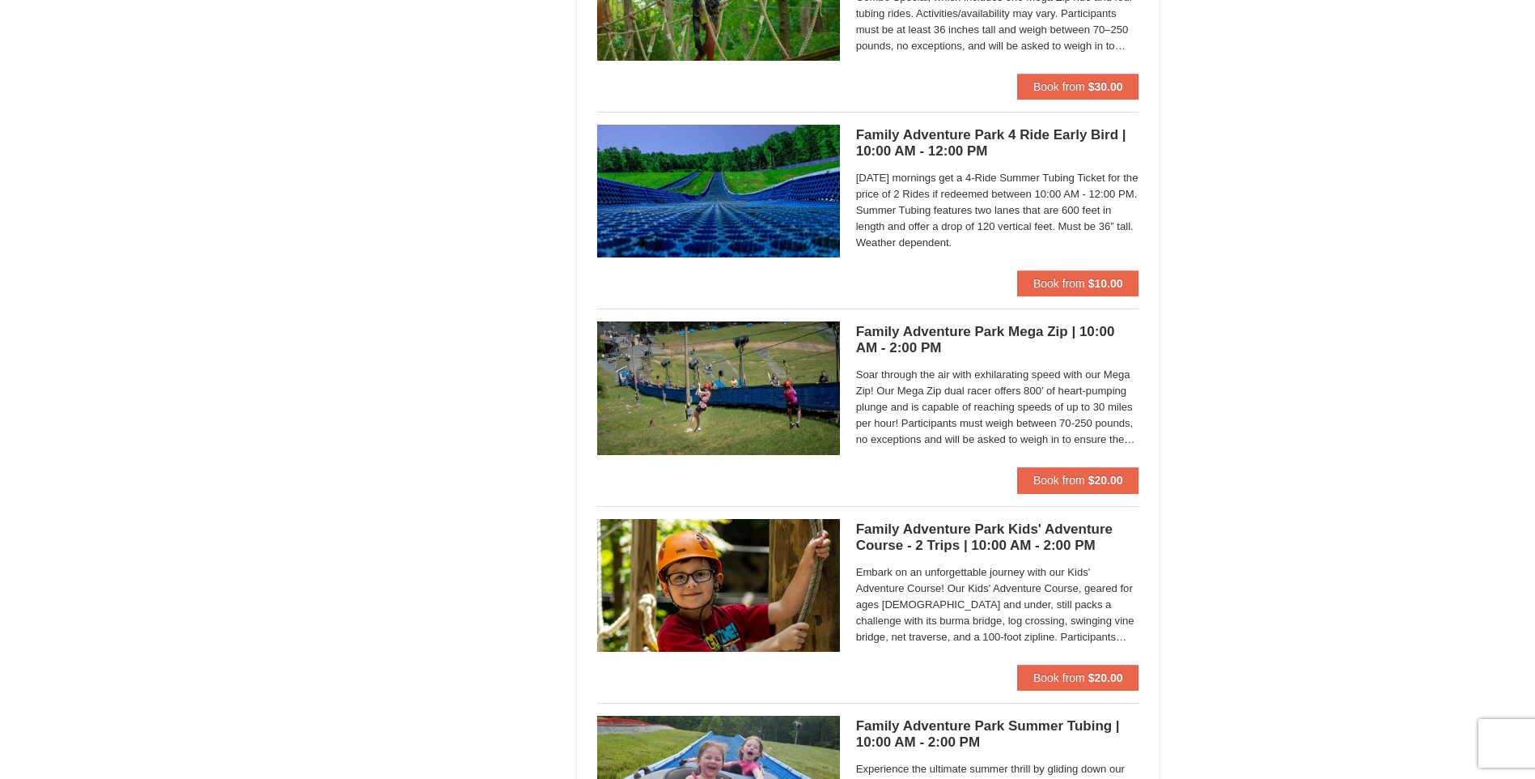
scroll to position [3318, 0]
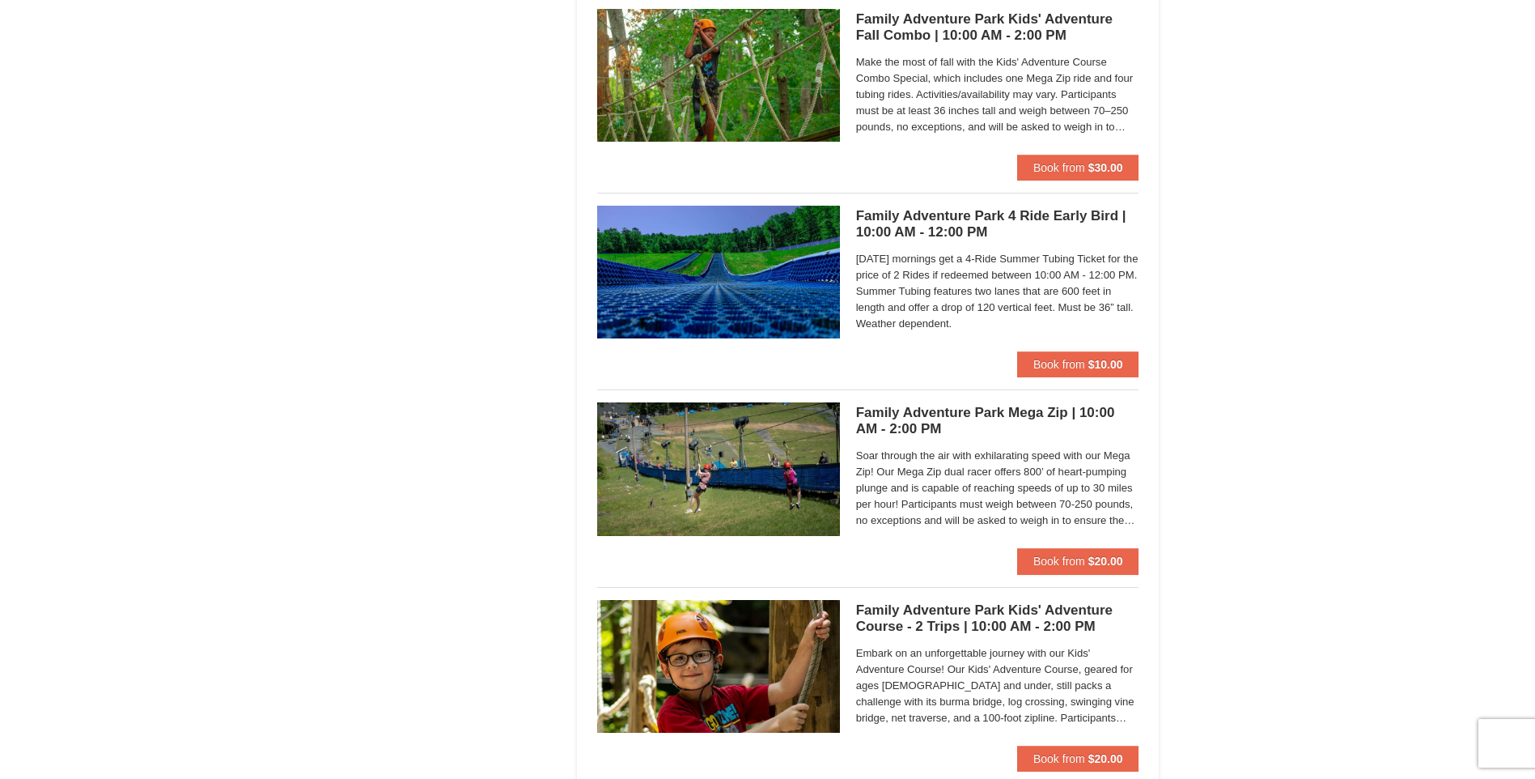
click at [936, 416] on h5 "Family Adventure Park Mega Zip | 10:00 AM - 2:00 PM Massanutten Family Adventur…" at bounding box center [997, 421] width 283 height 32
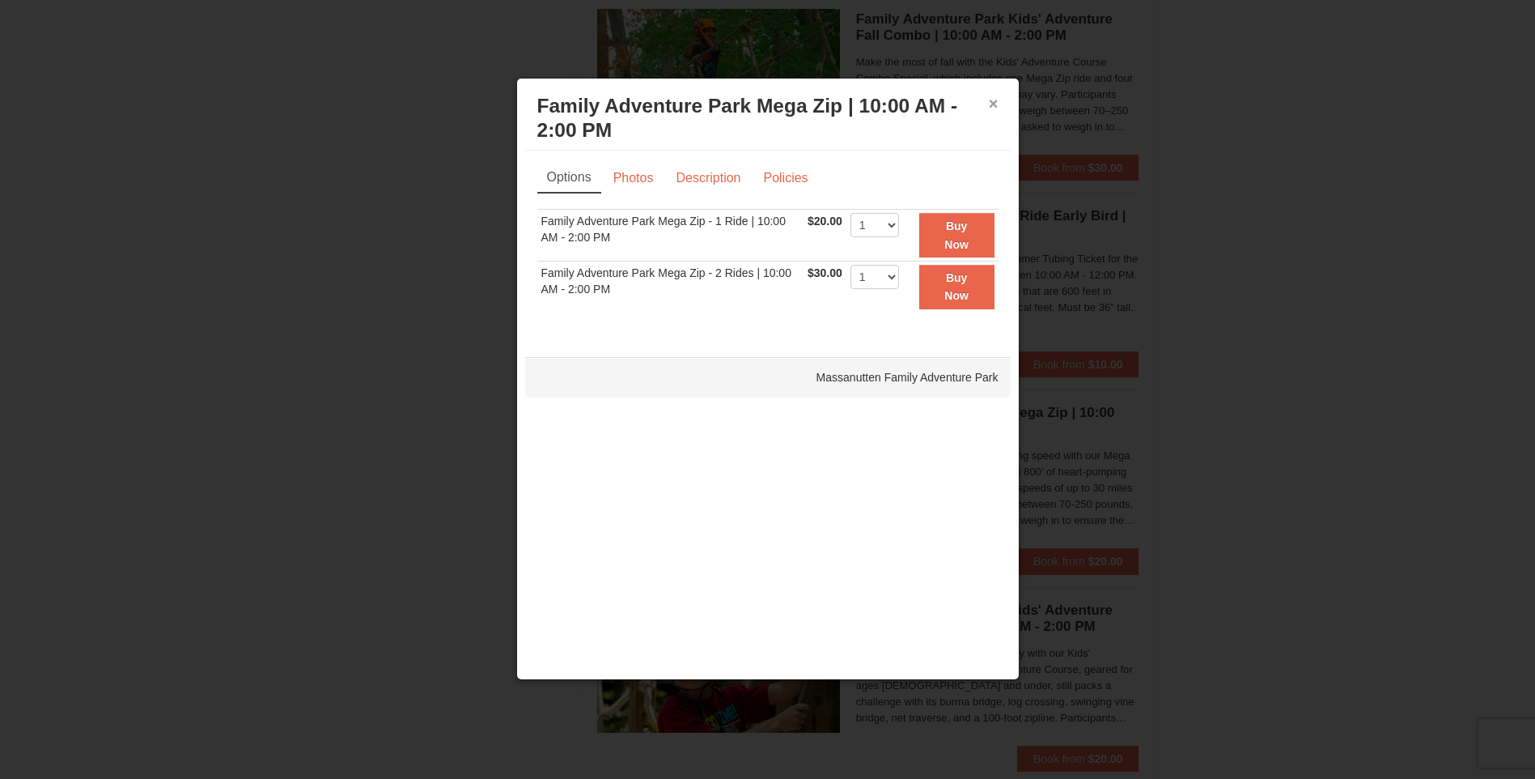
click at [991, 100] on button "×" at bounding box center [994, 103] width 10 height 16
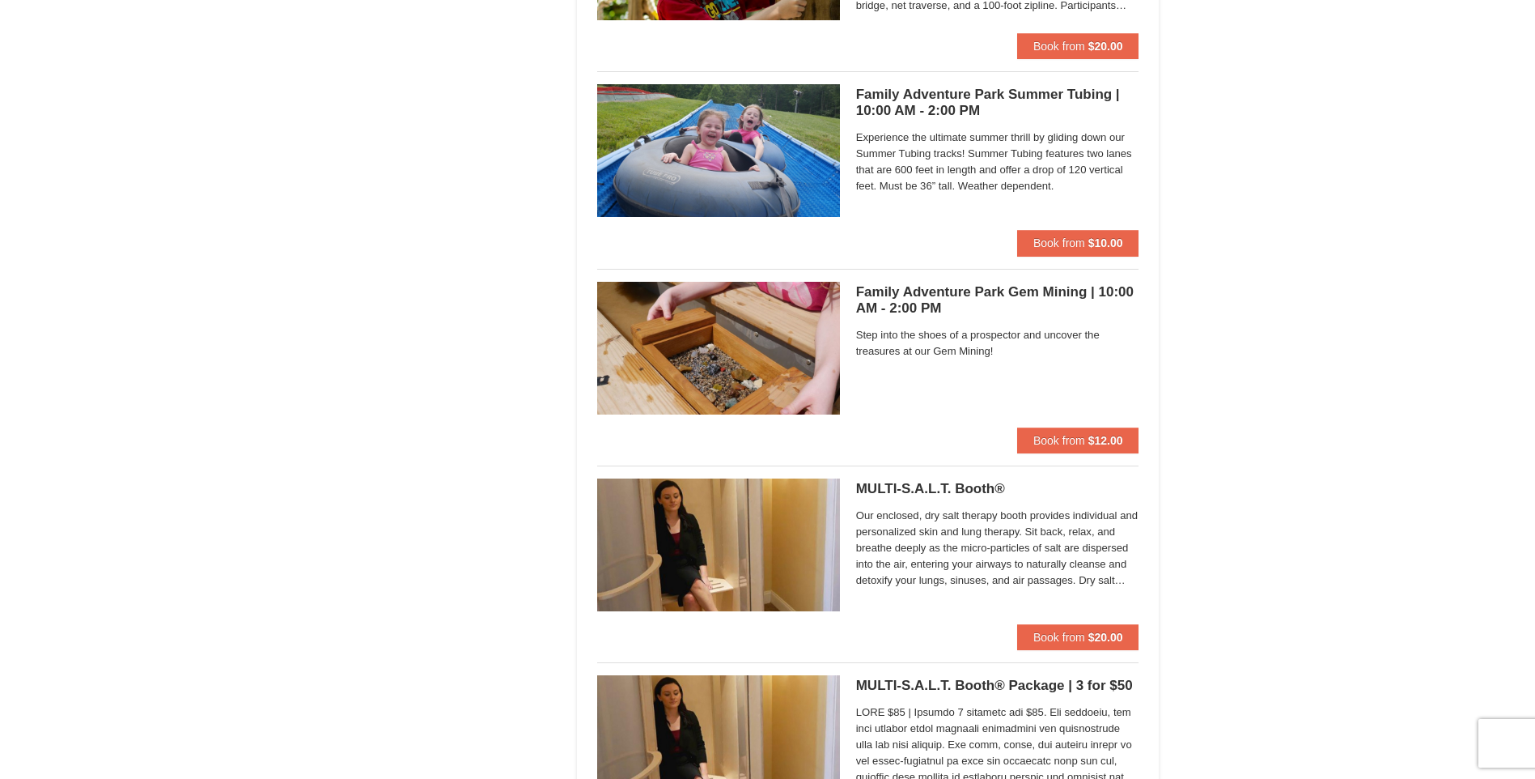
scroll to position [4075, 0]
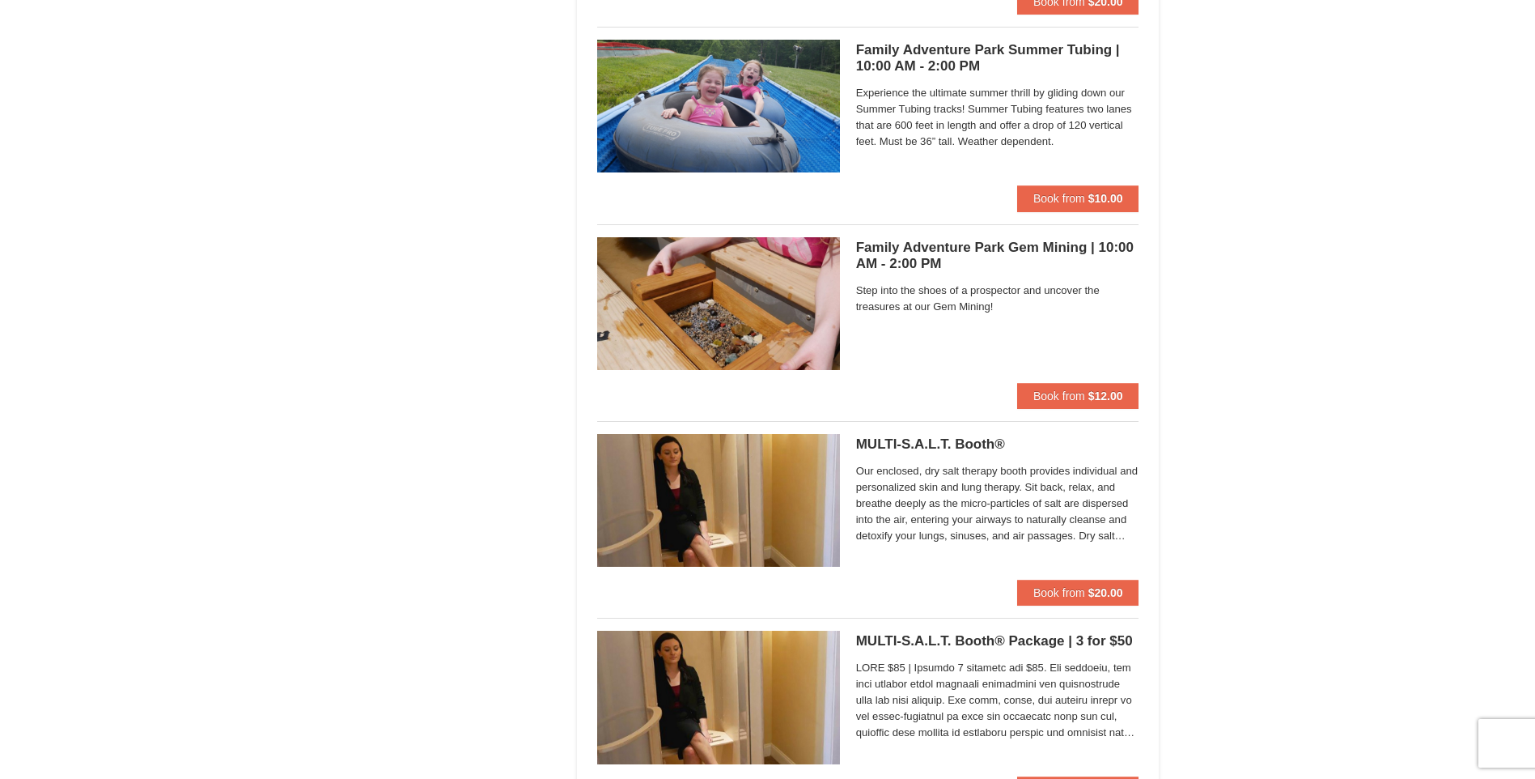
click at [895, 248] on h5 "Family Adventure Park Gem Mining | 10:00 AM - 2:00 PM Massanutten Family Advent…" at bounding box center [997, 256] width 283 height 32
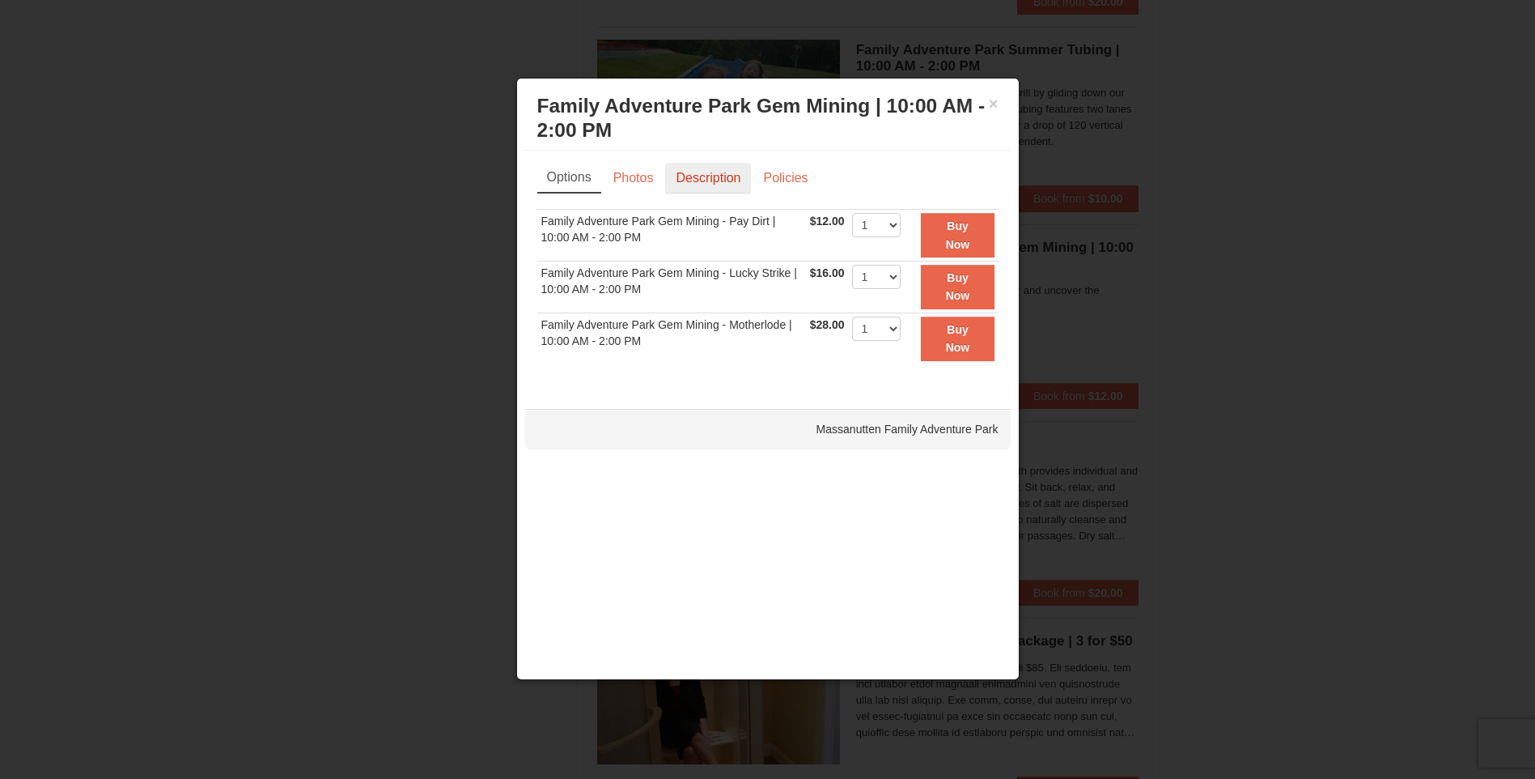
click at [720, 185] on link "Description" at bounding box center [708, 178] width 86 height 31
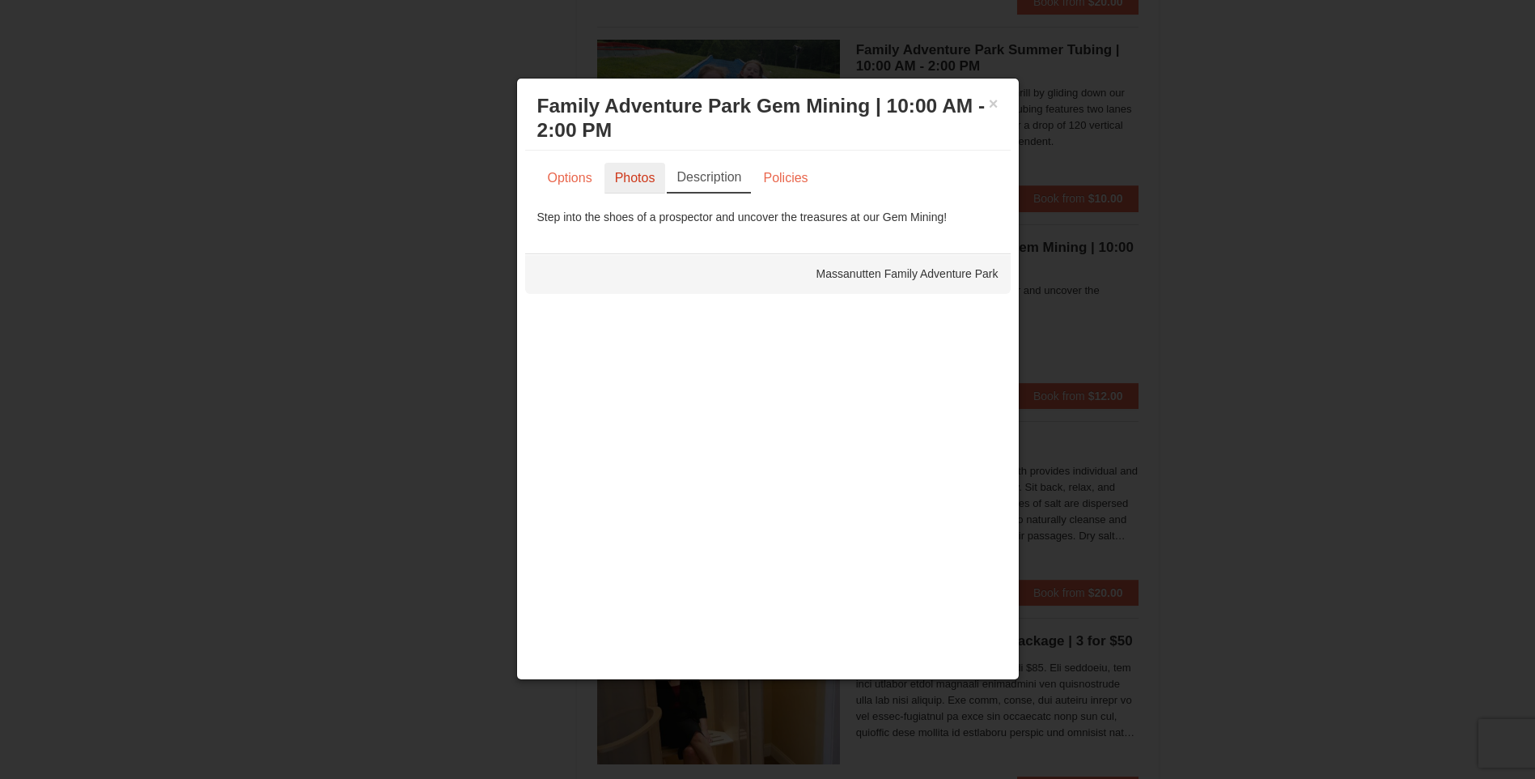
click at [650, 190] on link "Photos" at bounding box center [636, 178] width 62 height 31
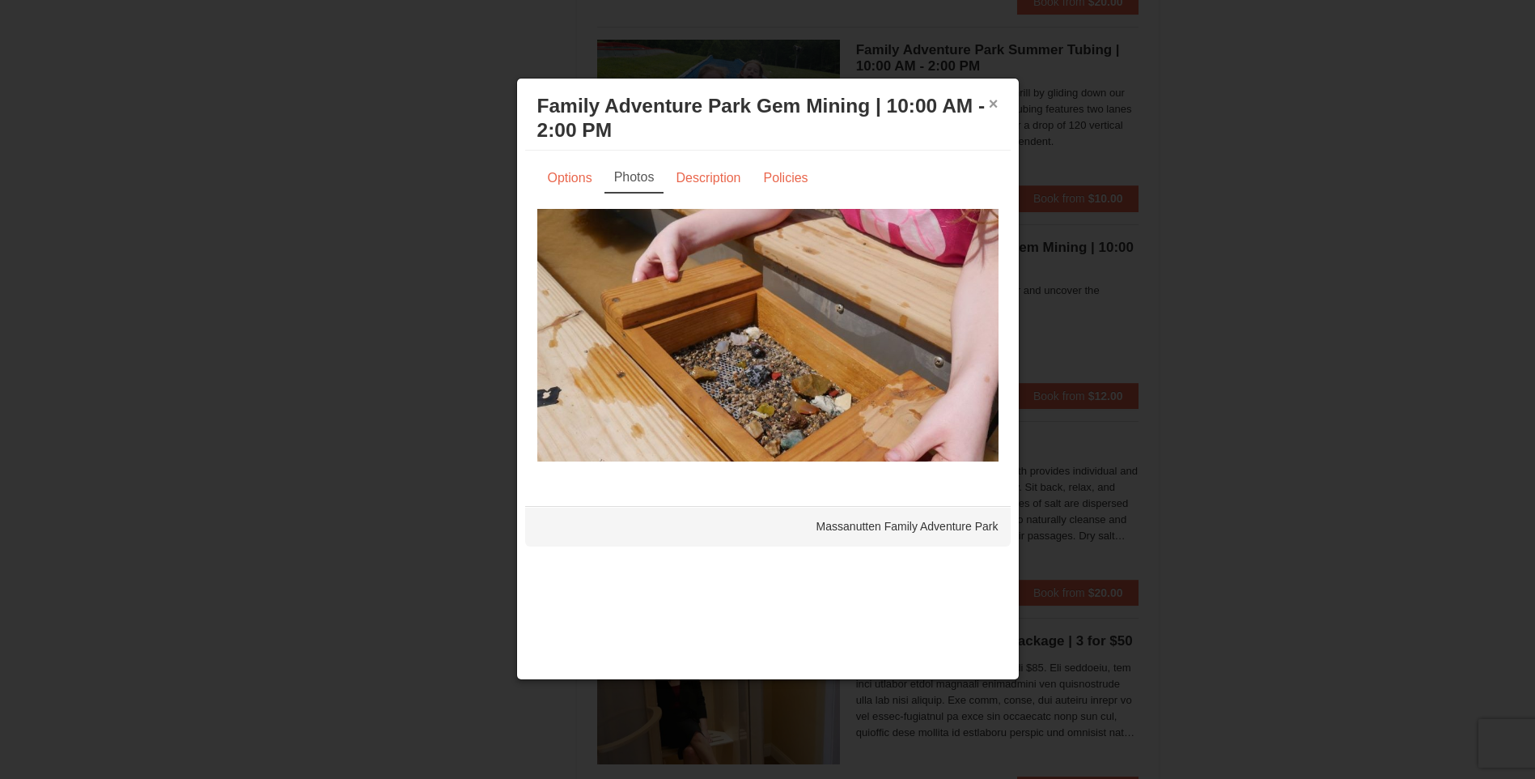
click at [992, 107] on button "×" at bounding box center [994, 103] width 10 height 16
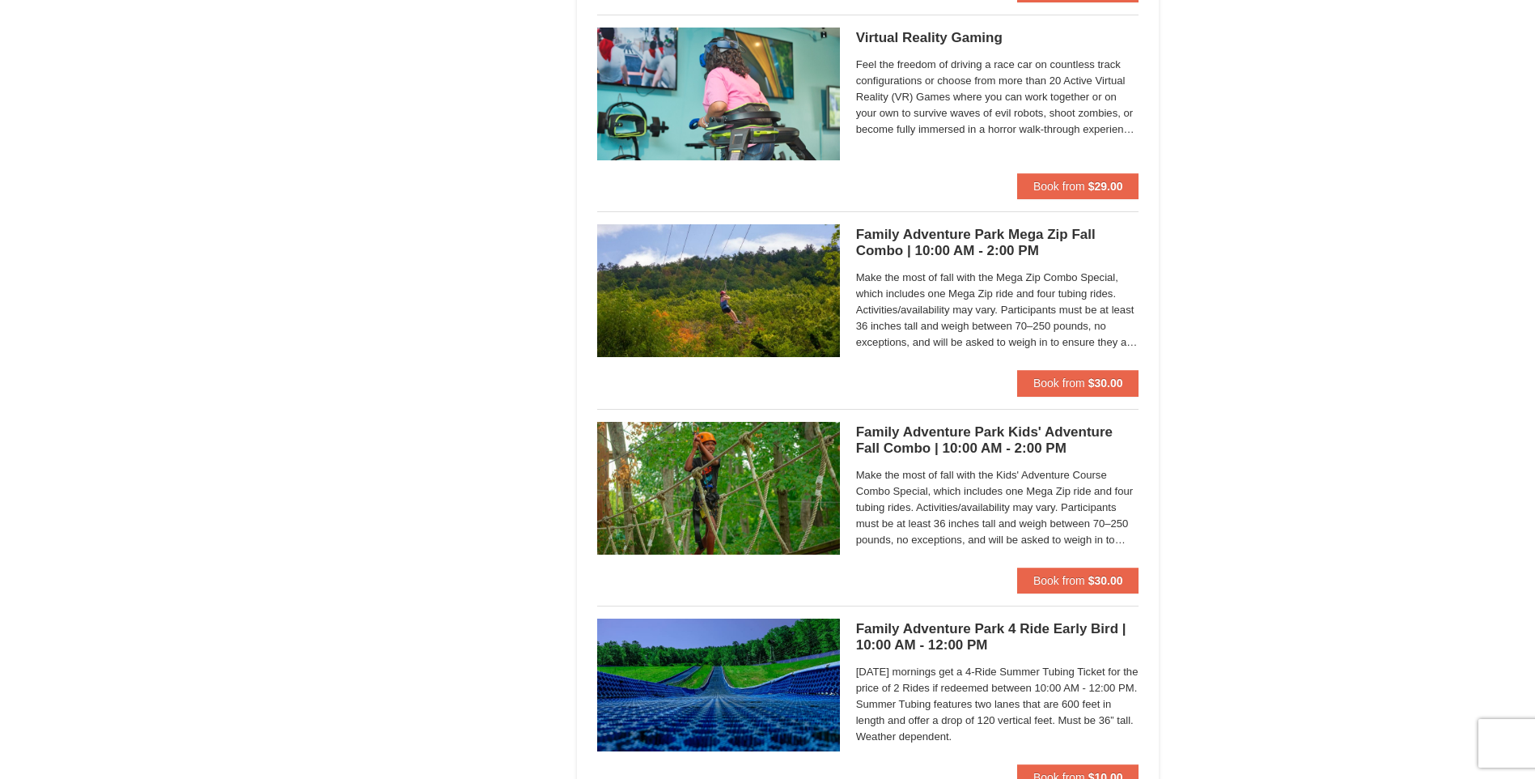
scroll to position [2942, 0]
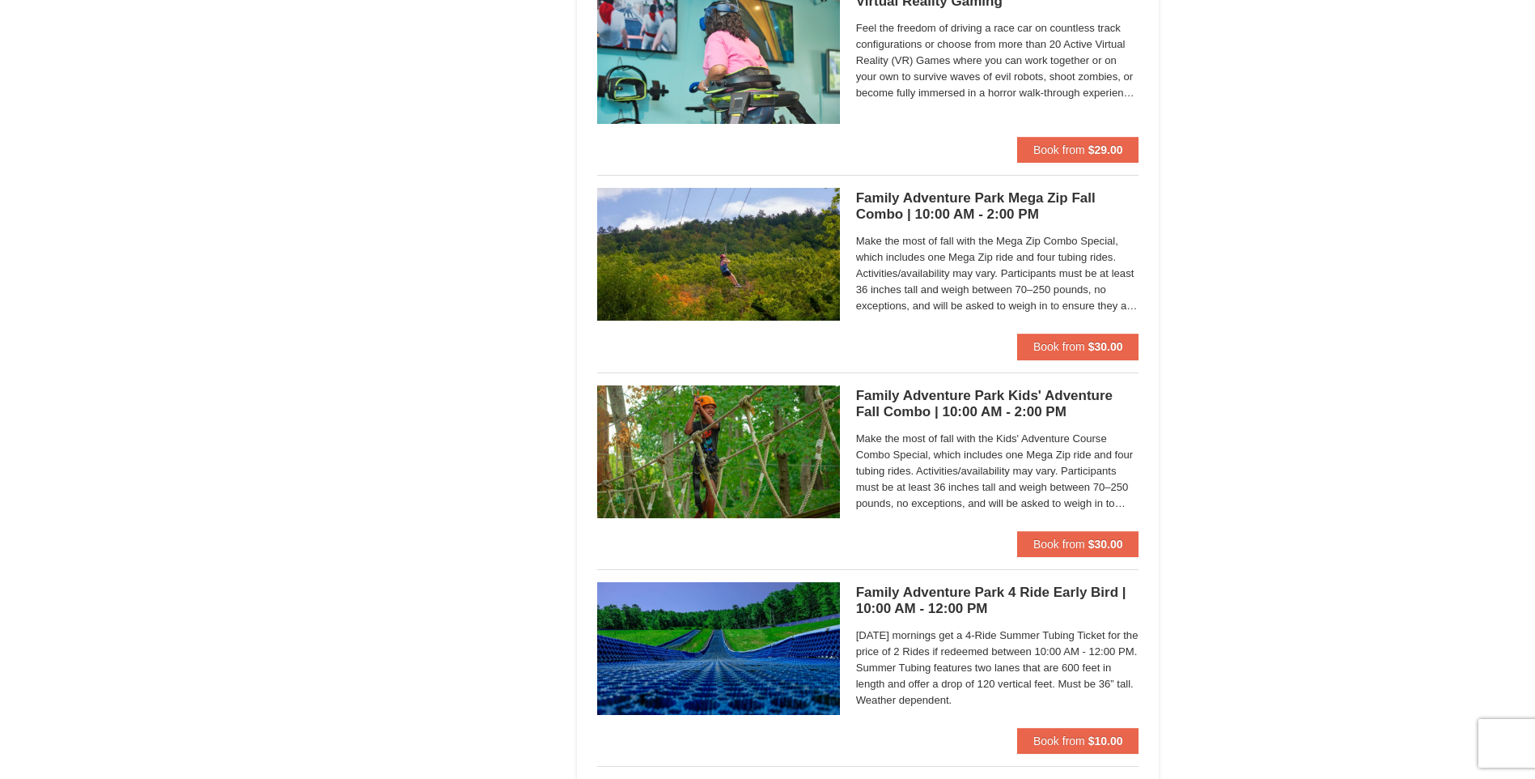
click at [978, 214] on h5 "Family Adventure Park Mega Zip Fall Combo | 10:00 AM - 2:00 PM Massanutten Fami…" at bounding box center [997, 206] width 283 height 32
